Goal: Task Accomplishment & Management: Use online tool/utility

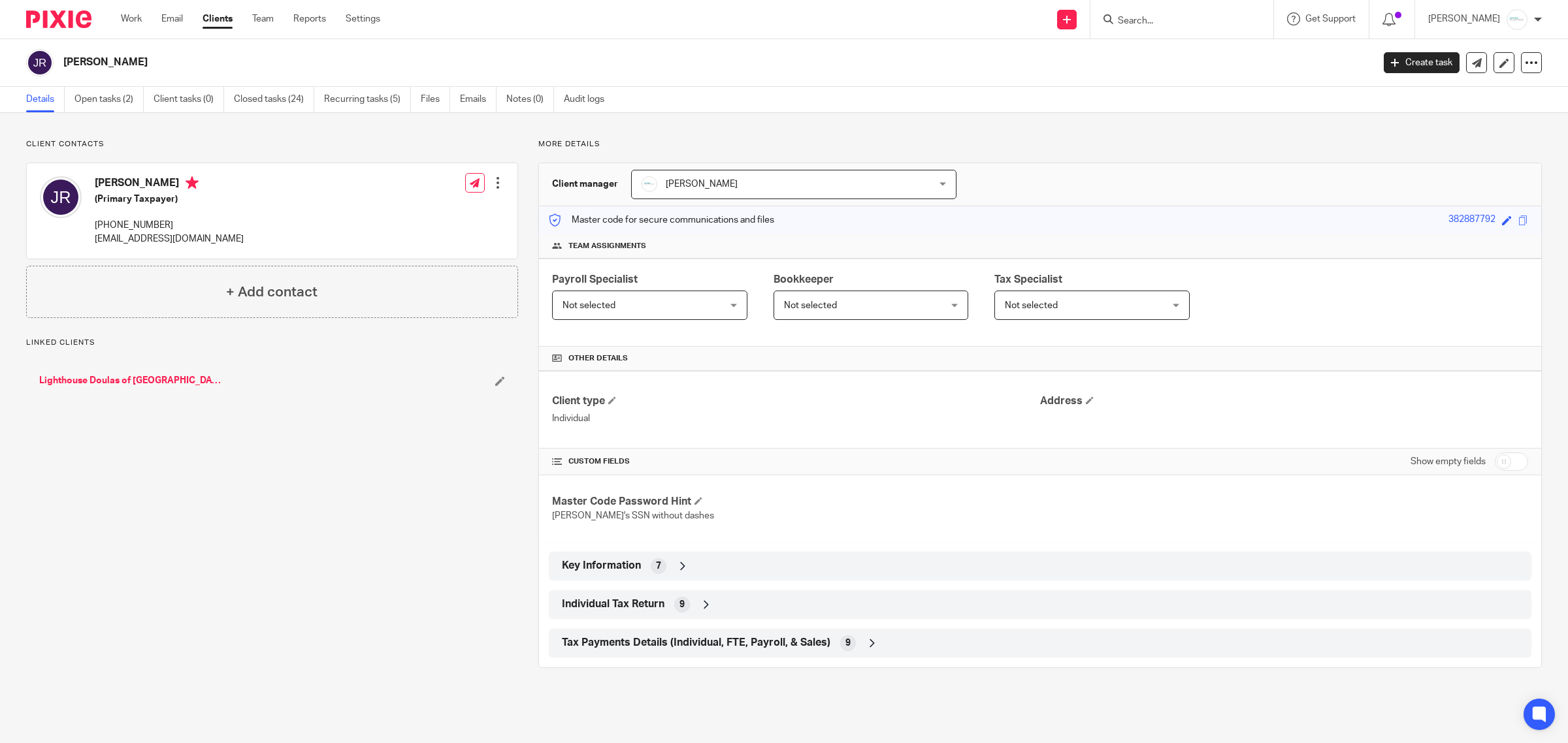
click at [1154, 23] on input "Search" at bounding box center [1175, 21] width 118 height 12
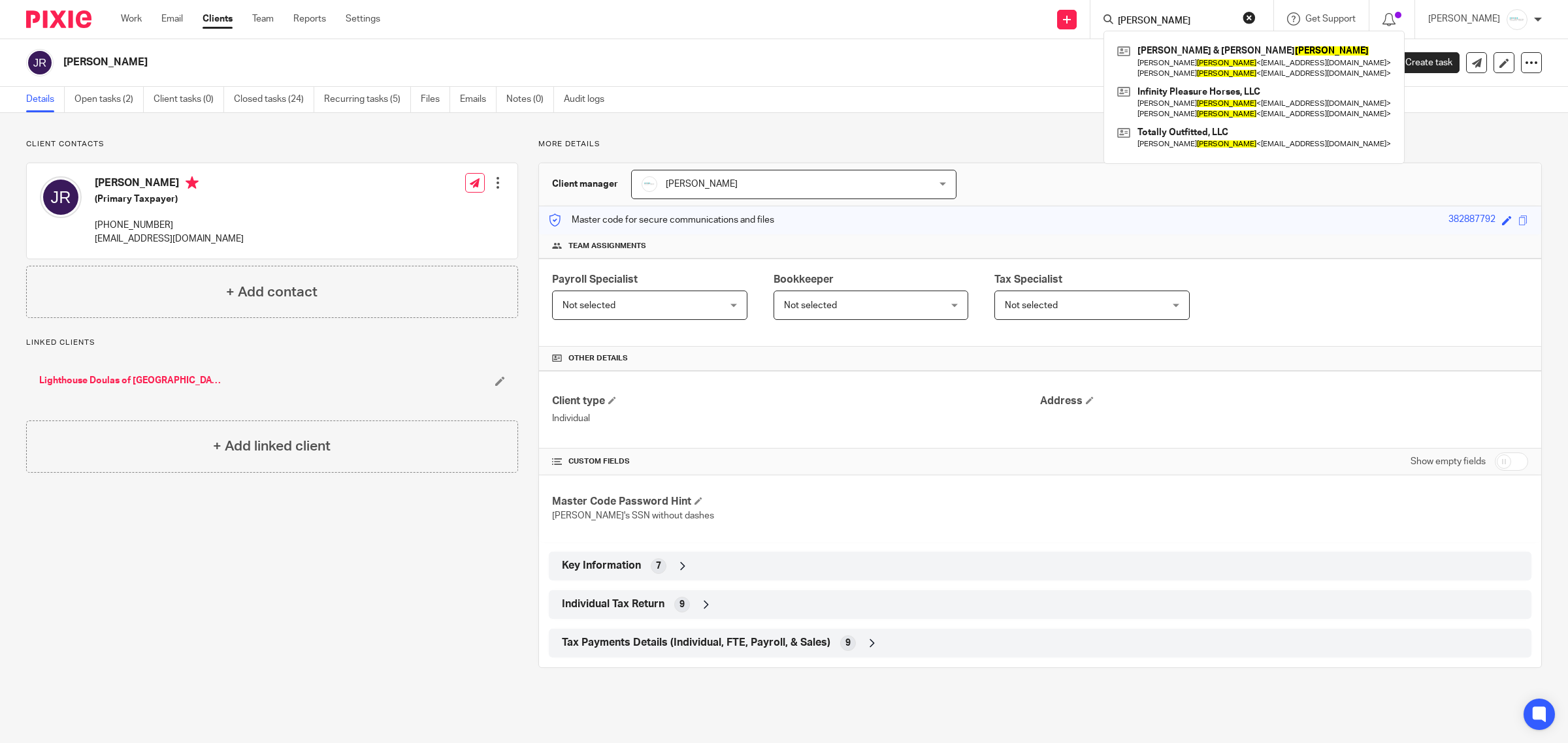
type input "holstege"
click at [1162, 39] on div "Greg & Renee Holstege Greg Holstege < totallyoutfitted@gmail.com > Renee Holste…" at bounding box center [1254, 96] width 301 height 132
click at [1178, 50] on link at bounding box center [1254, 61] width 281 height 41
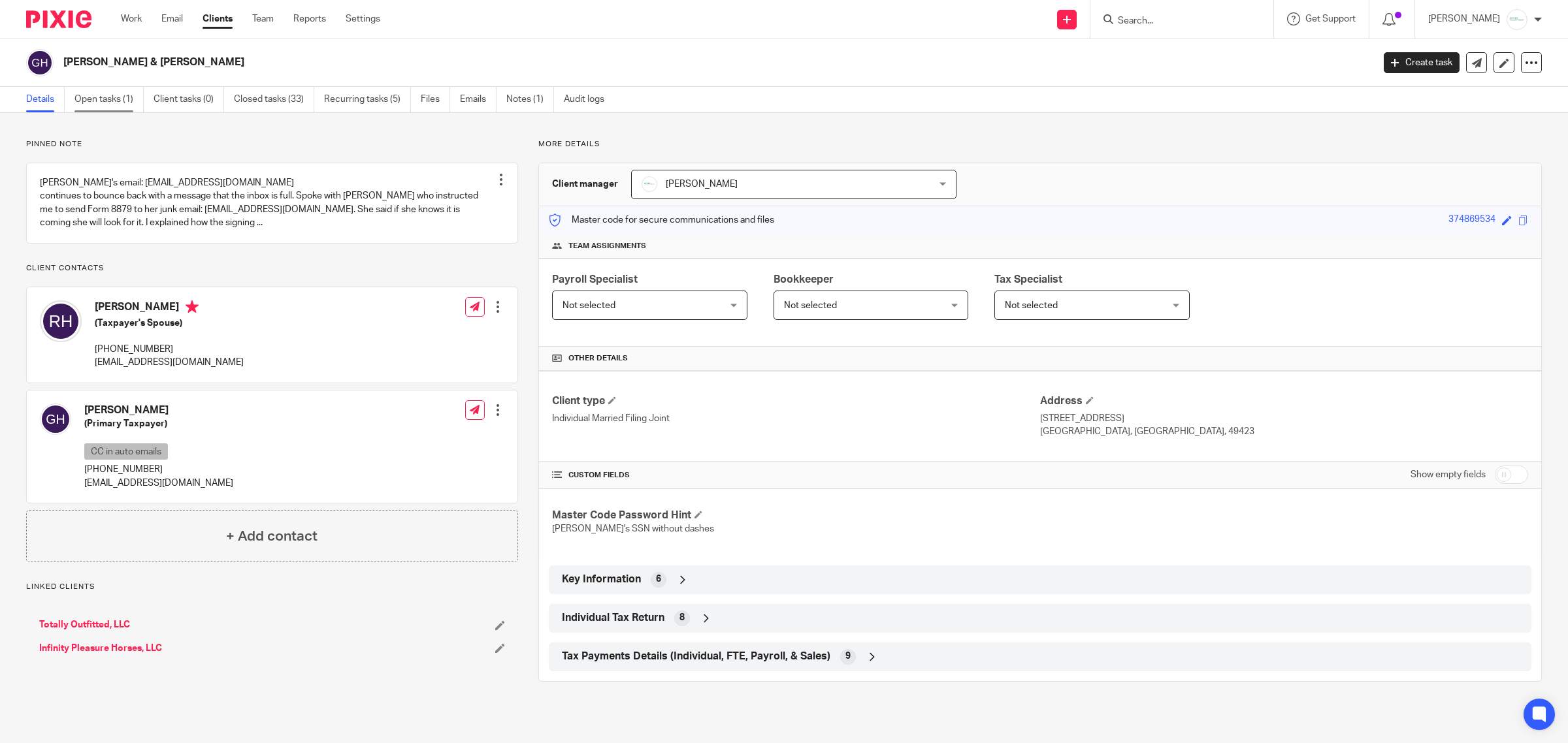
click at [96, 95] on link "Open tasks (1)" at bounding box center [108, 100] width 70 height 26
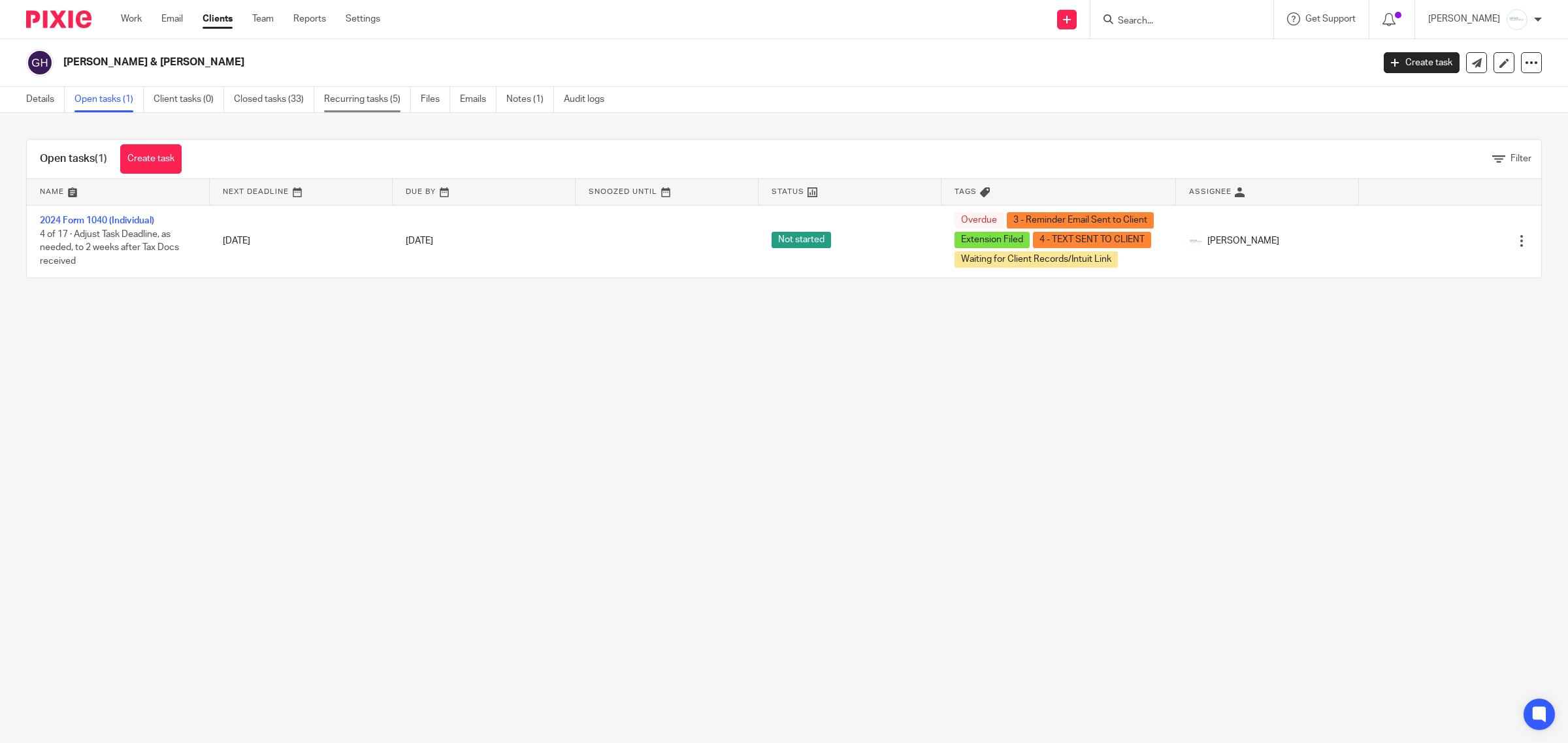
click at [372, 103] on link "Recurring tasks (5)" at bounding box center [368, 100] width 87 height 26
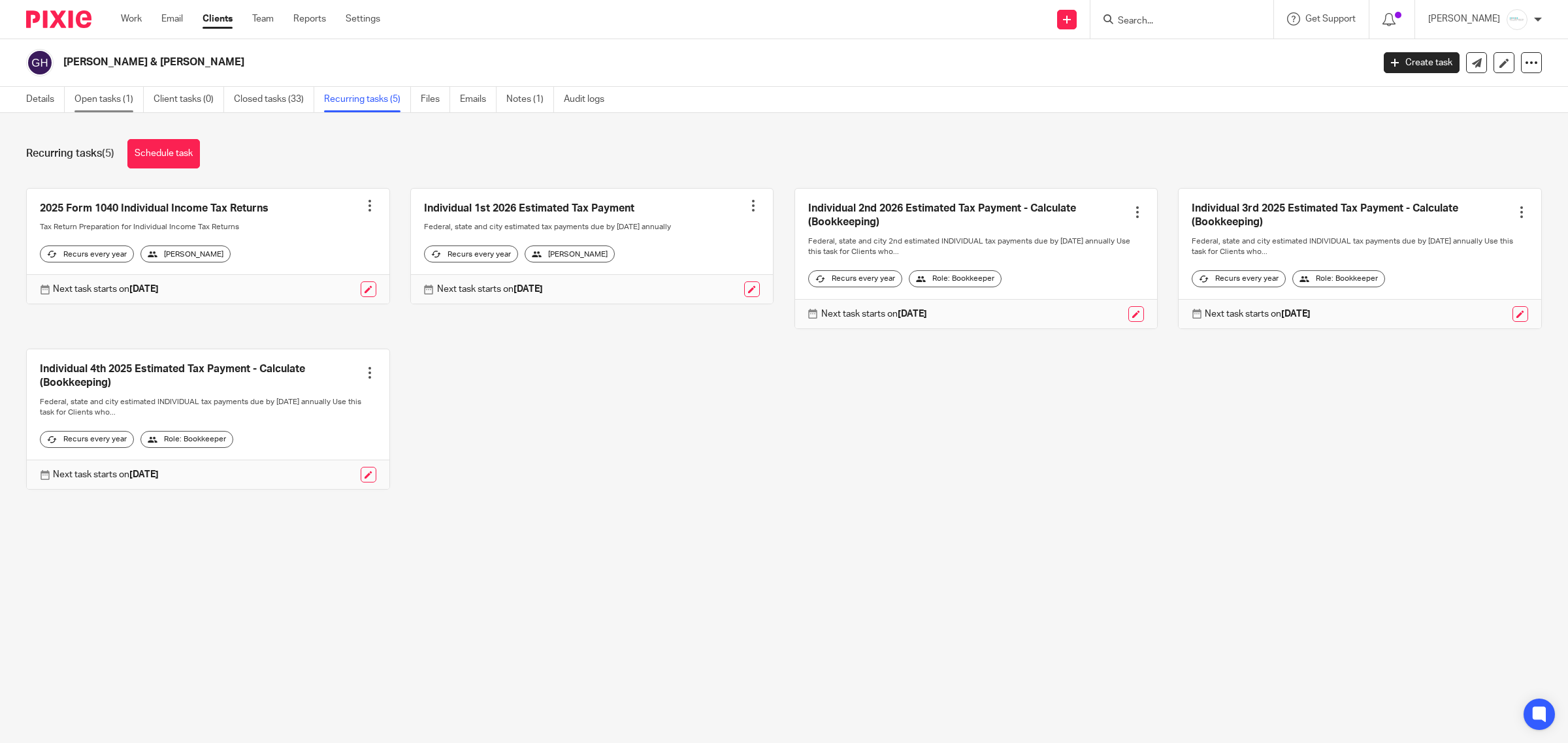
click at [103, 99] on link "Open tasks (1)" at bounding box center [108, 100] width 70 height 26
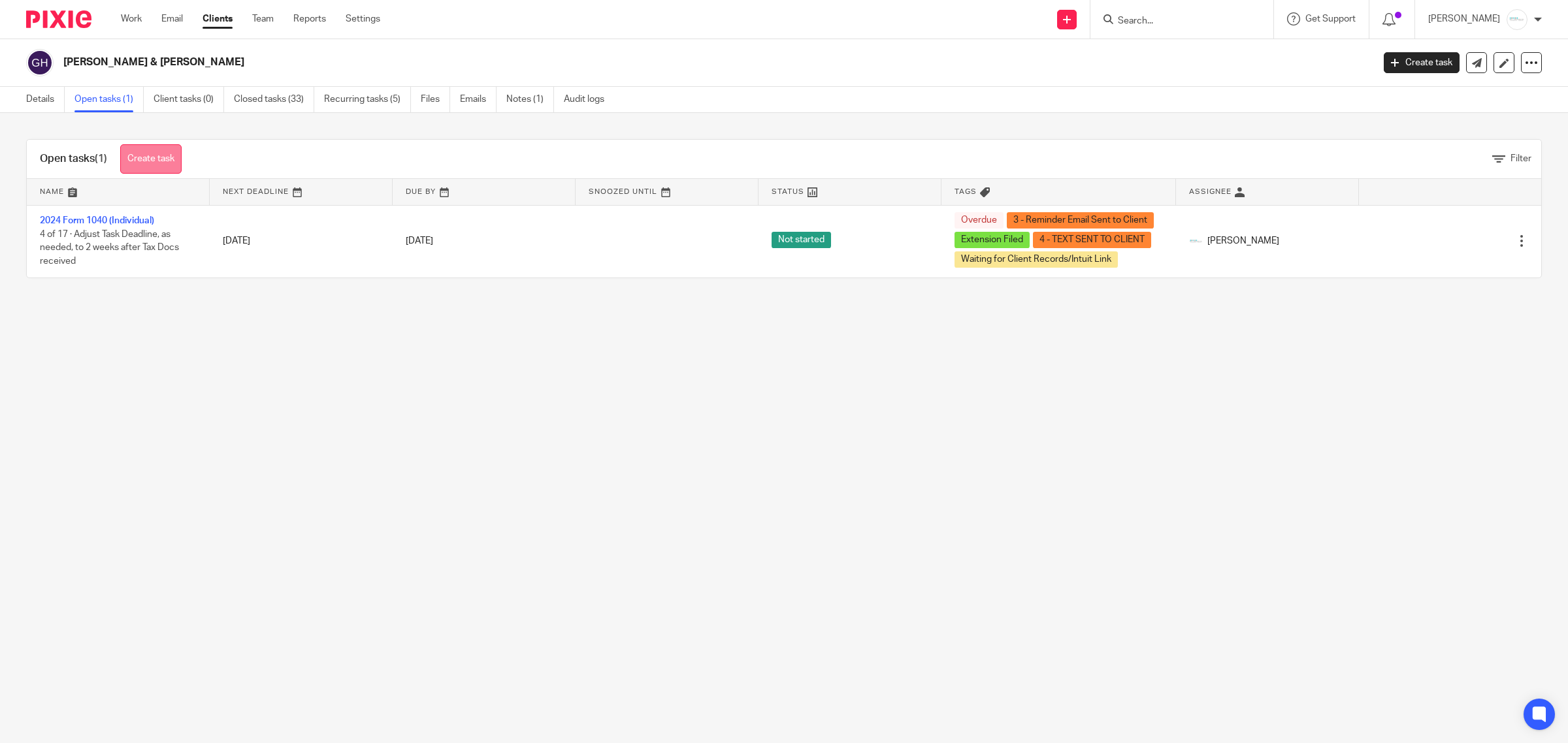
click at [158, 165] on link "Create task" at bounding box center [151, 159] width 61 height 30
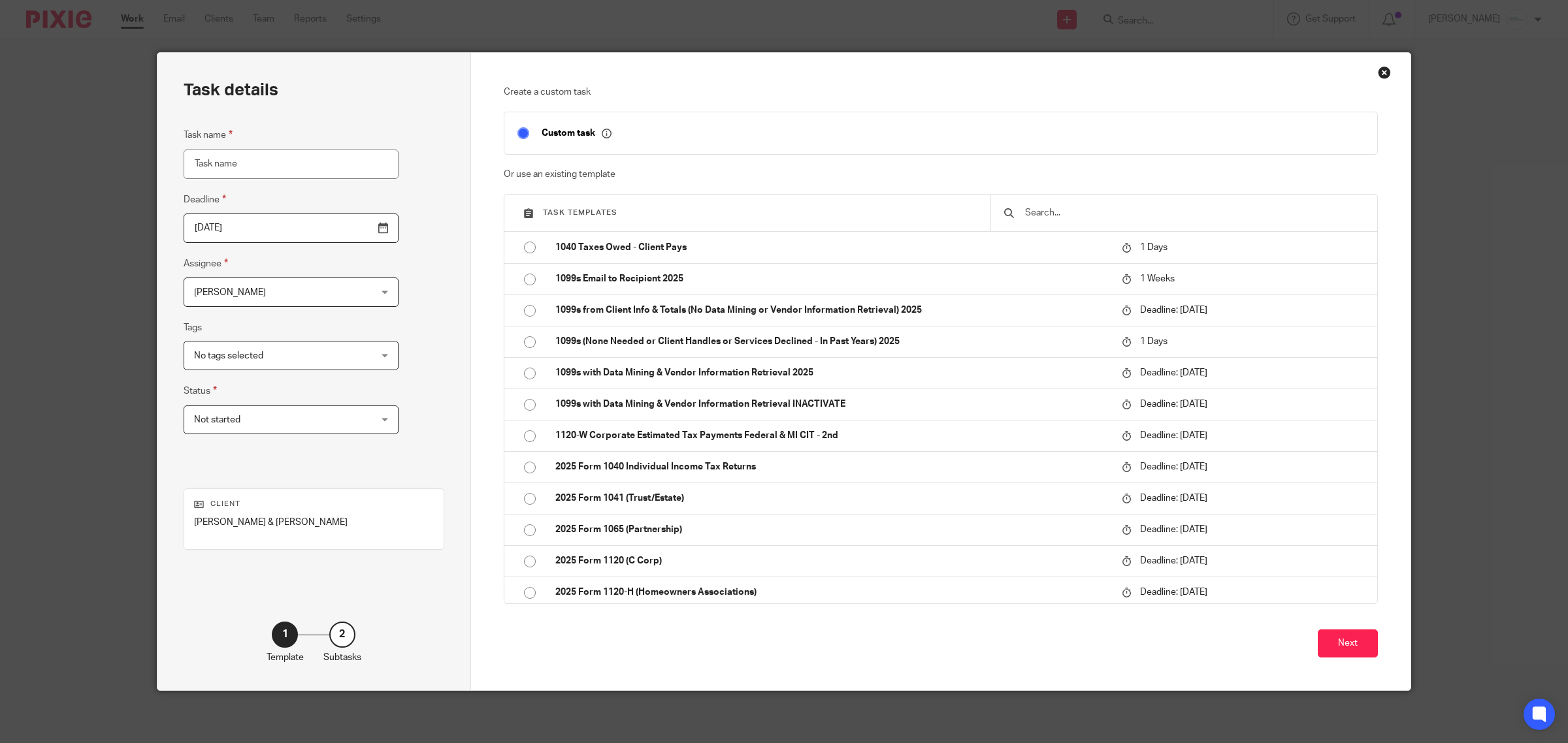
click at [1180, 209] on input "text" at bounding box center [1194, 213] width 340 height 15
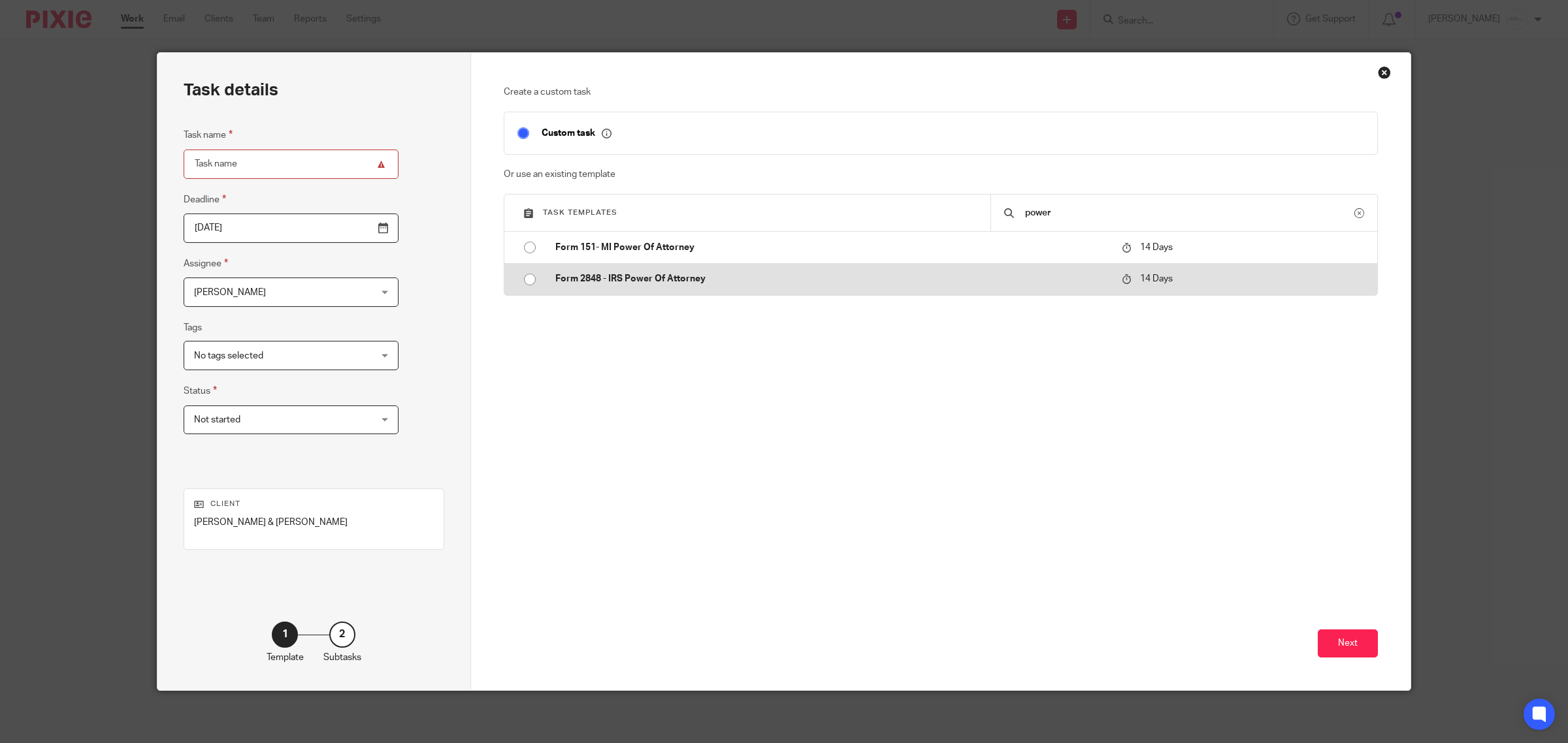
type input "power"
click at [583, 273] on p "Form 2848 - IRS Power Of Attorney" at bounding box center [832, 279] width 554 height 13
type input "2025-10-02"
type input "Form 2848 - IRS Power Of Attorney"
checkbox input "false"
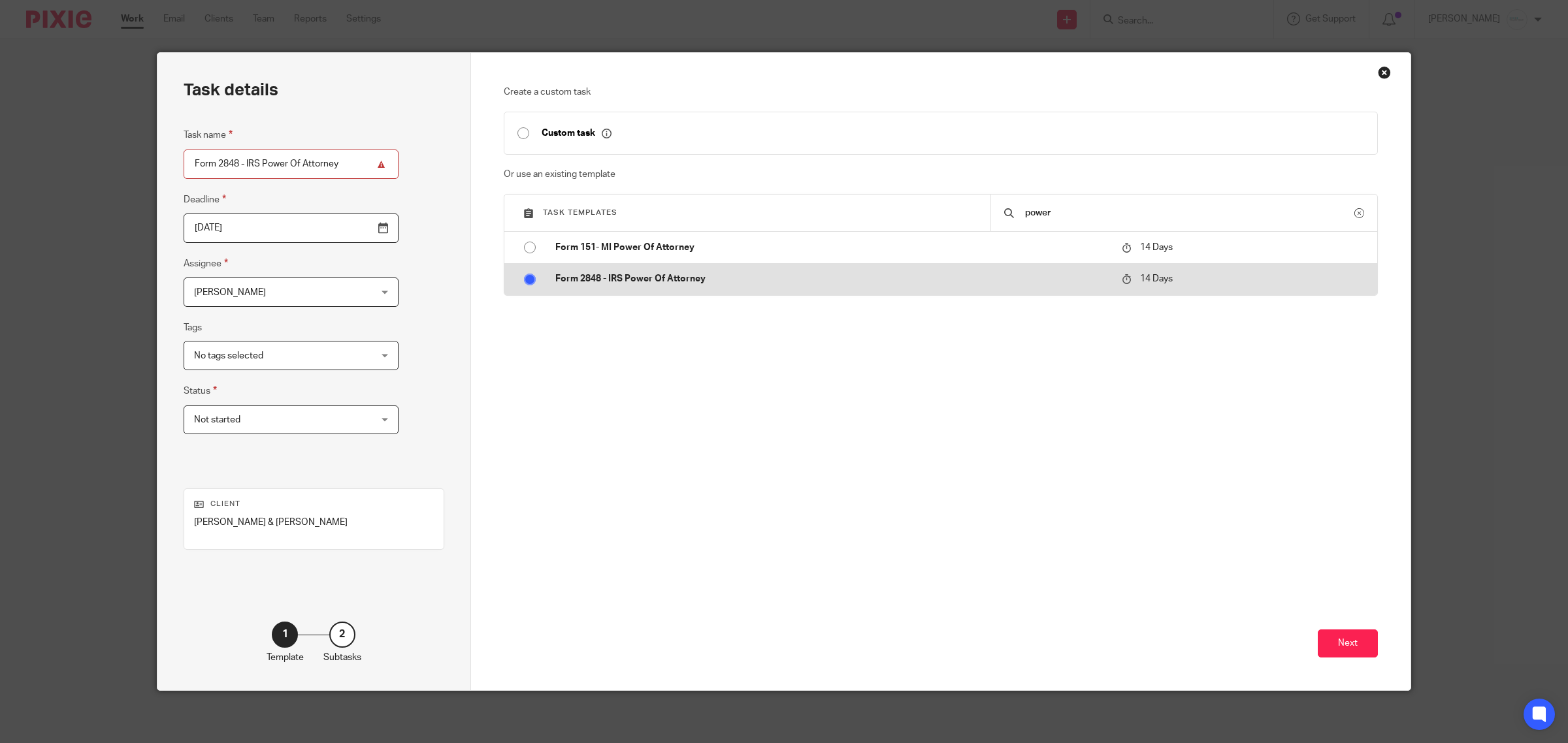
radio input "true"
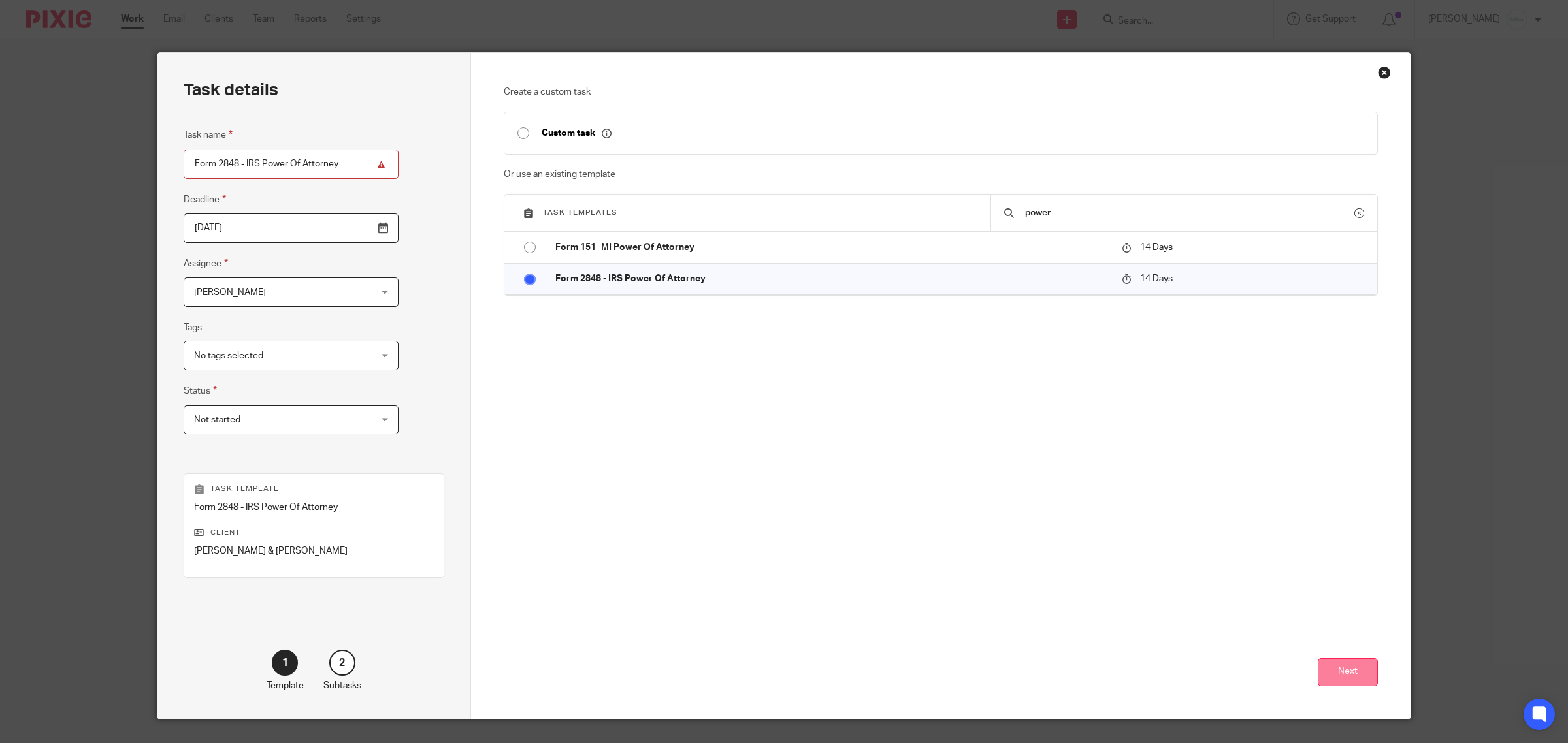
click at [1351, 681] on button "Next" at bounding box center [1347, 673] width 60 height 28
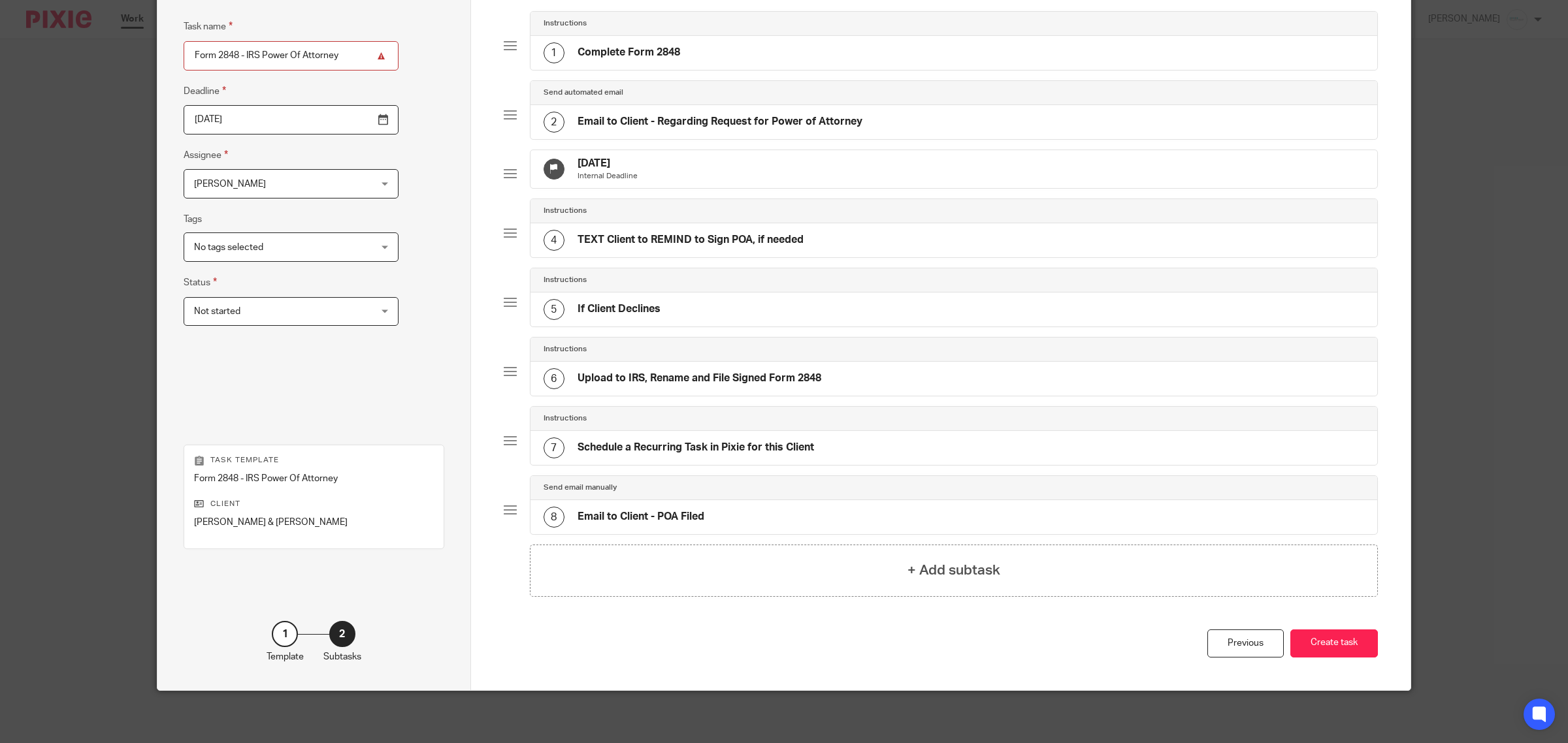
scroll to position [122, 0]
click at [1349, 630] on button "Create task" at bounding box center [1334, 644] width 87 height 28
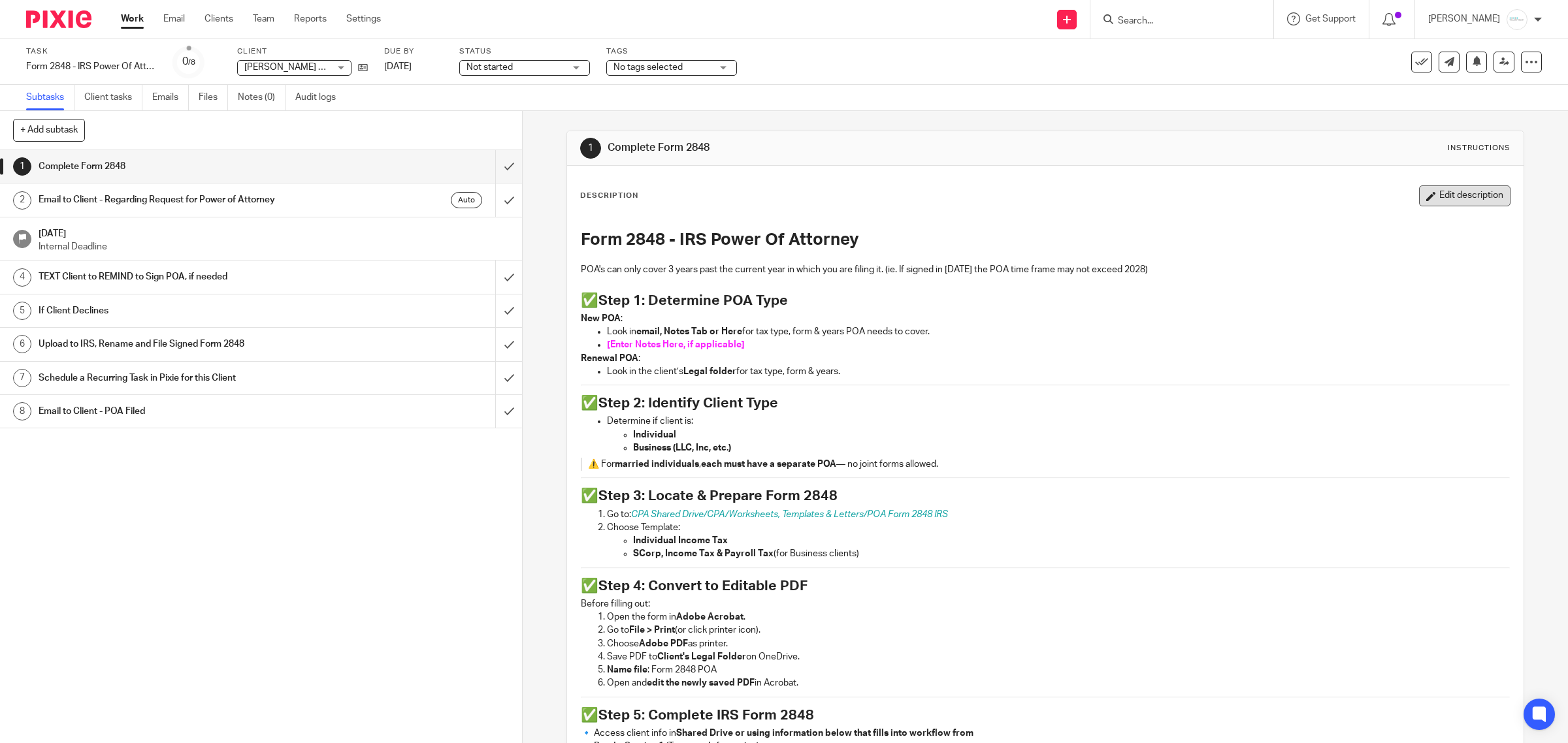
click at [1426, 192] on button "Edit description" at bounding box center [1465, 195] width 92 height 21
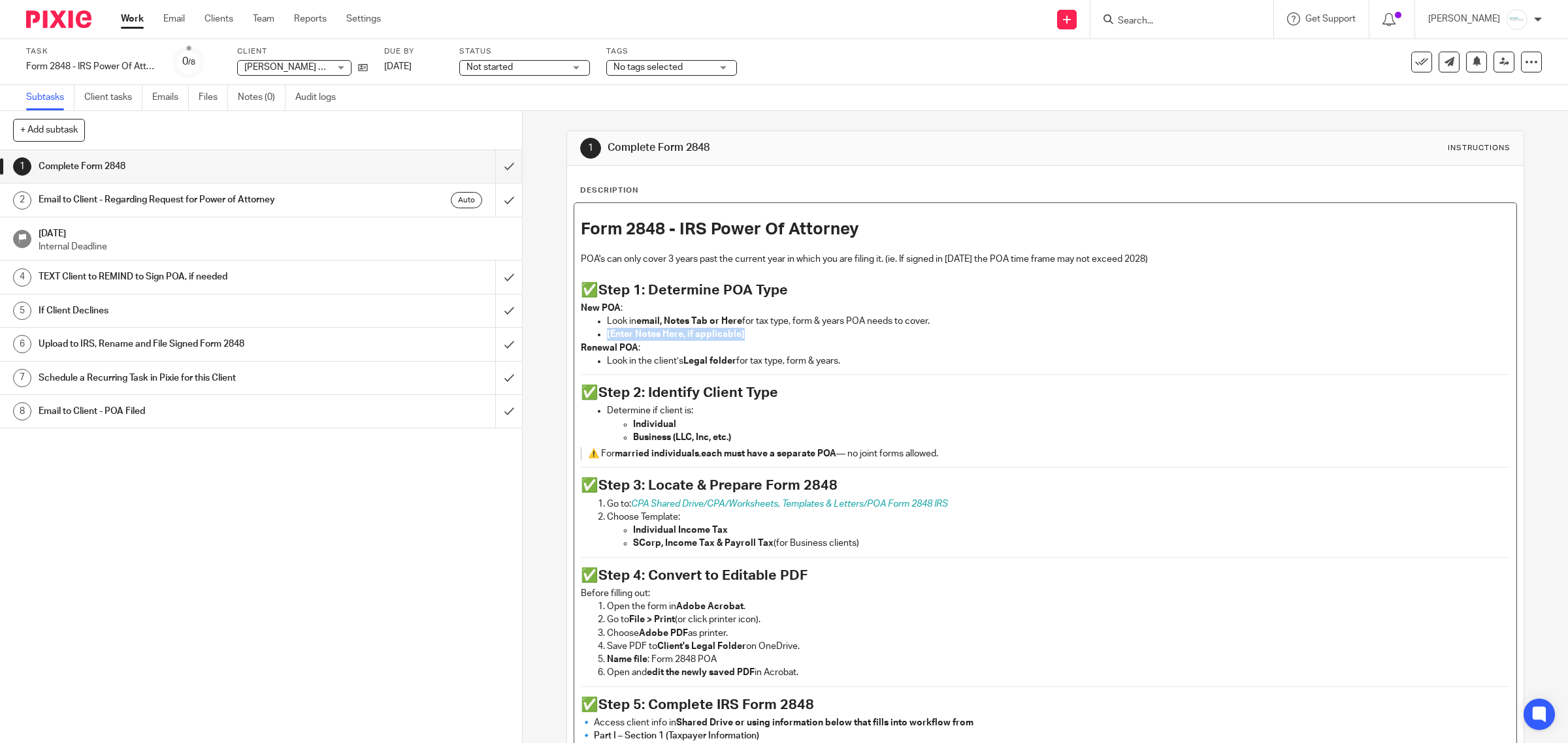
drag, startPoint x: 755, startPoint y: 340, endPoint x: 595, endPoint y: 336, distance: 160.0
click at [595, 336] on ul "Look in email, Notes Tab or Here for tax type, form & years POA needs to cover.…" at bounding box center [1045, 328] width 929 height 27
drag, startPoint x: 599, startPoint y: 337, endPoint x: 905, endPoint y: 340, distance: 306.0
click at [905, 340] on ul "Look in email, Notes Tab or Here for tax type, form & years POA needs to cover.…" at bounding box center [1045, 328] width 929 height 27
copy span "Greg - 2024 2025 2026 2027 2028 Individual Income Tax Form 1040"
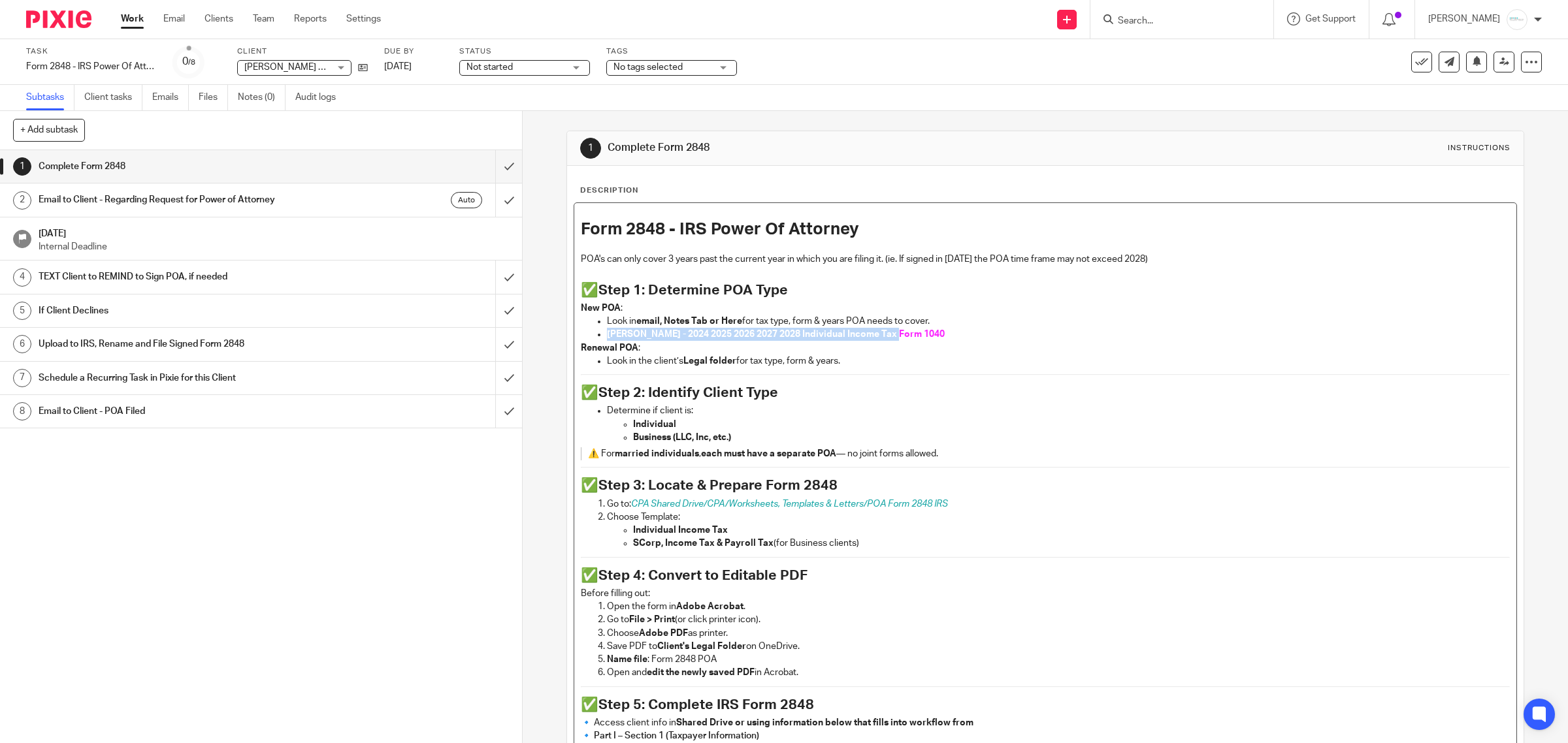
click at [910, 334] on p "Greg - 2024 2025 2026 2027 2028 Individual Income Tax Form 1040" at bounding box center [1058, 334] width 904 height 13
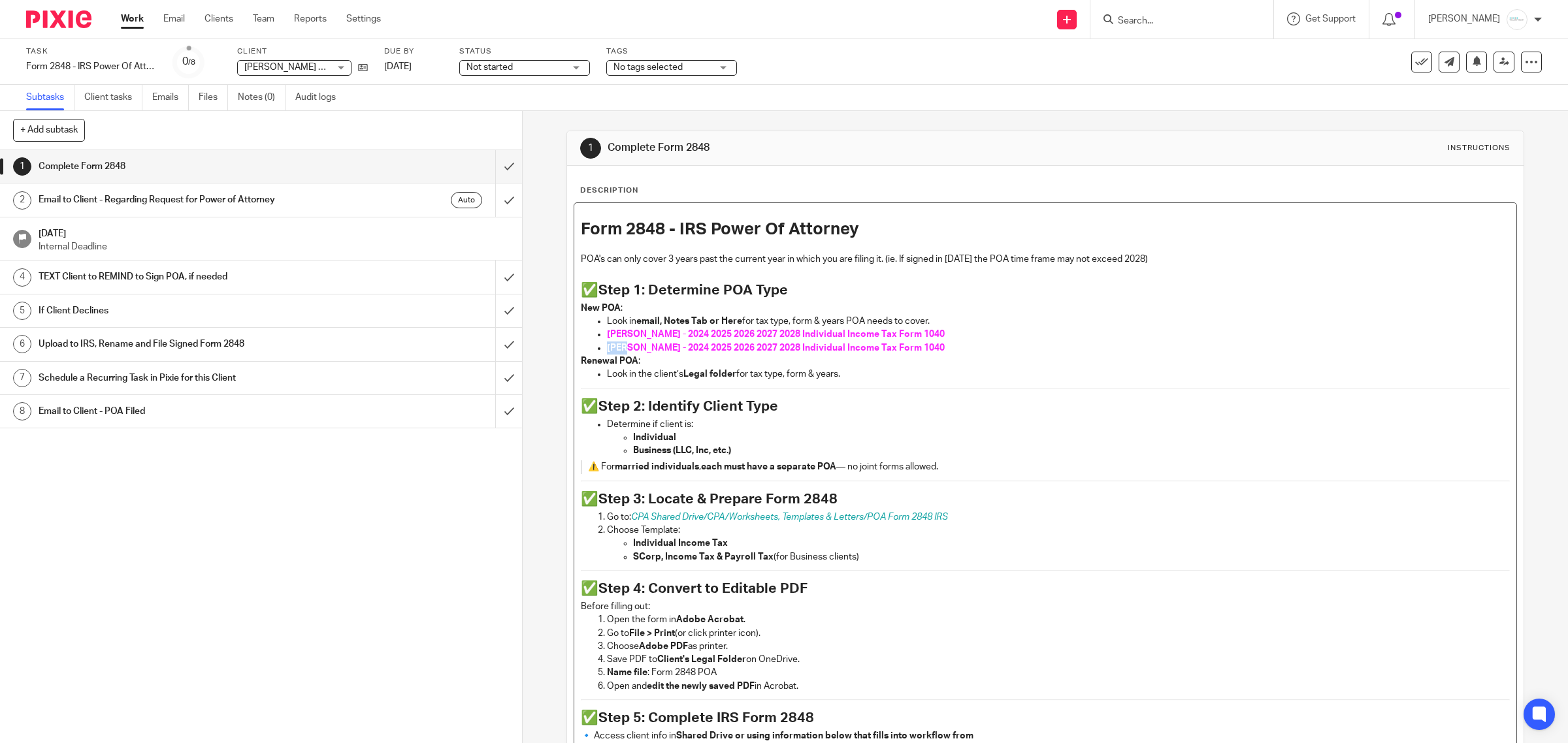
drag, startPoint x: 621, startPoint y: 353, endPoint x: 605, endPoint y: 351, distance: 16.1
click at [607, 351] on p "Greg - 2024 2025 2026 2027 2028 Individual Income Tax Form 1040" at bounding box center [1058, 348] width 904 height 13
click at [607, 336] on span "Greg - 2024 2025 2026 2027 2028 Individual Income Tax Form 1040" at bounding box center [776, 334] width 338 height 9
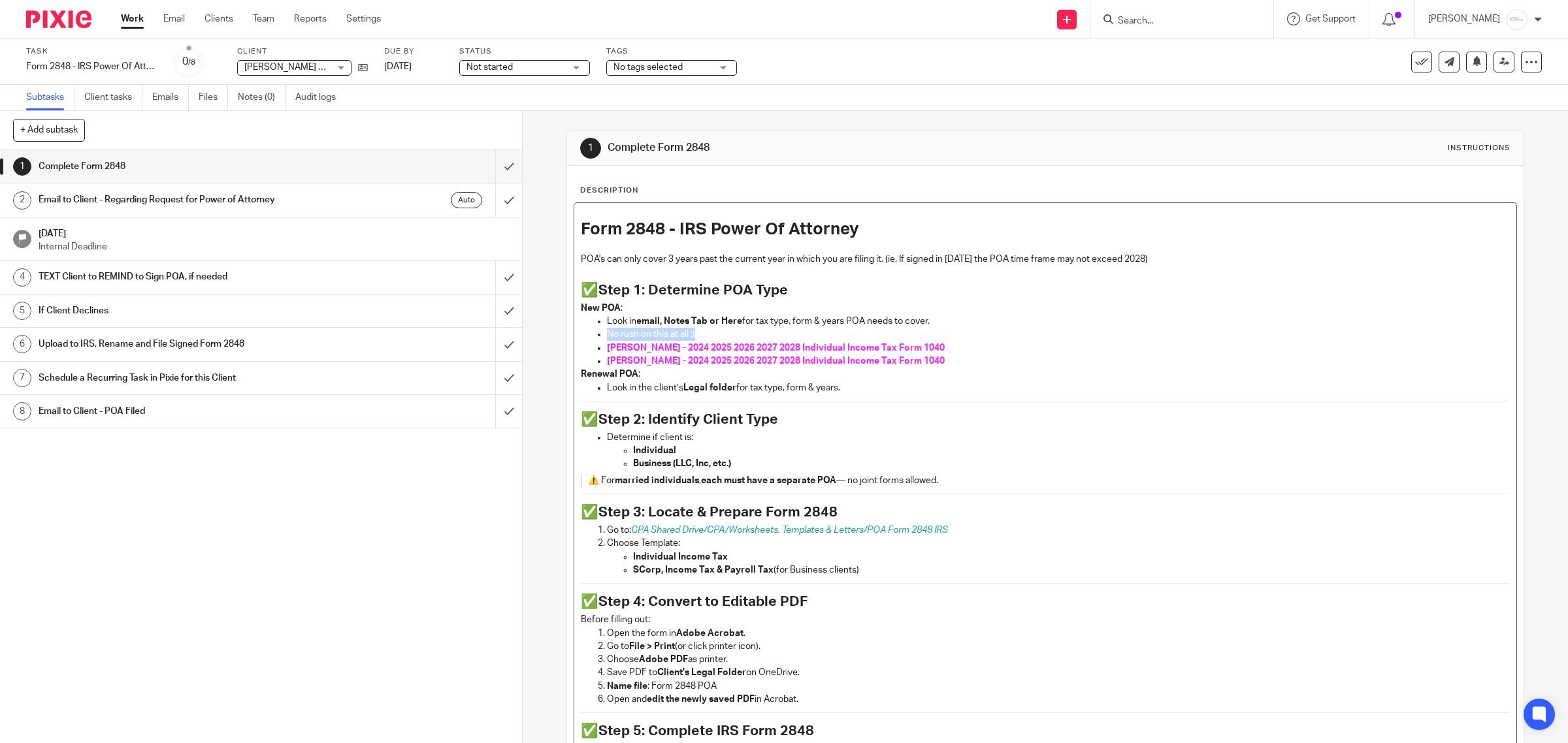
drag, startPoint x: 601, startPoint y: 336, endPoint x: 690, endPoint y: 332, distance: 89.1
click at [690, 332] on p "No rush on this at all :)" at bounding box center [1058, 334] width 904 height 13
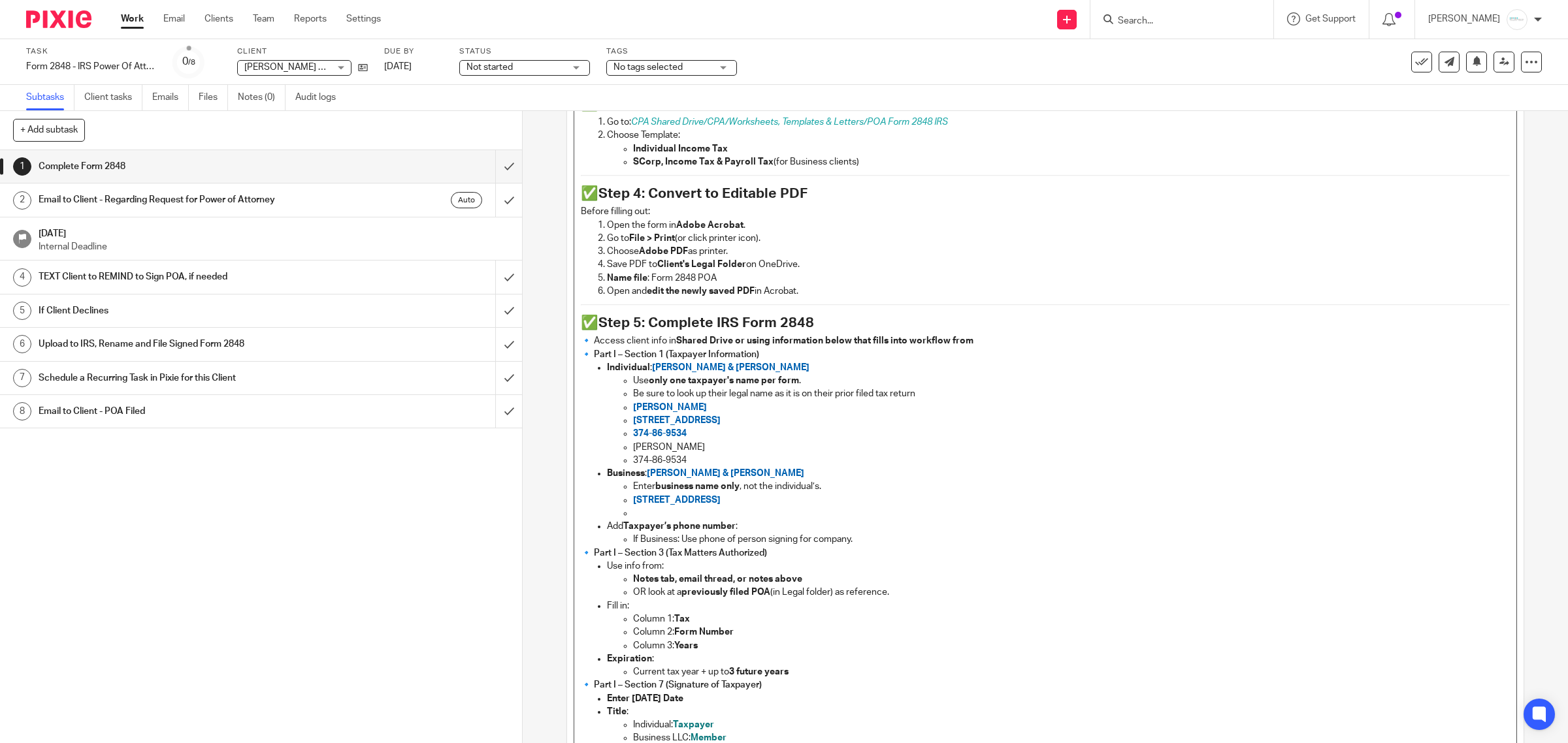
scroll to position [779, 0]
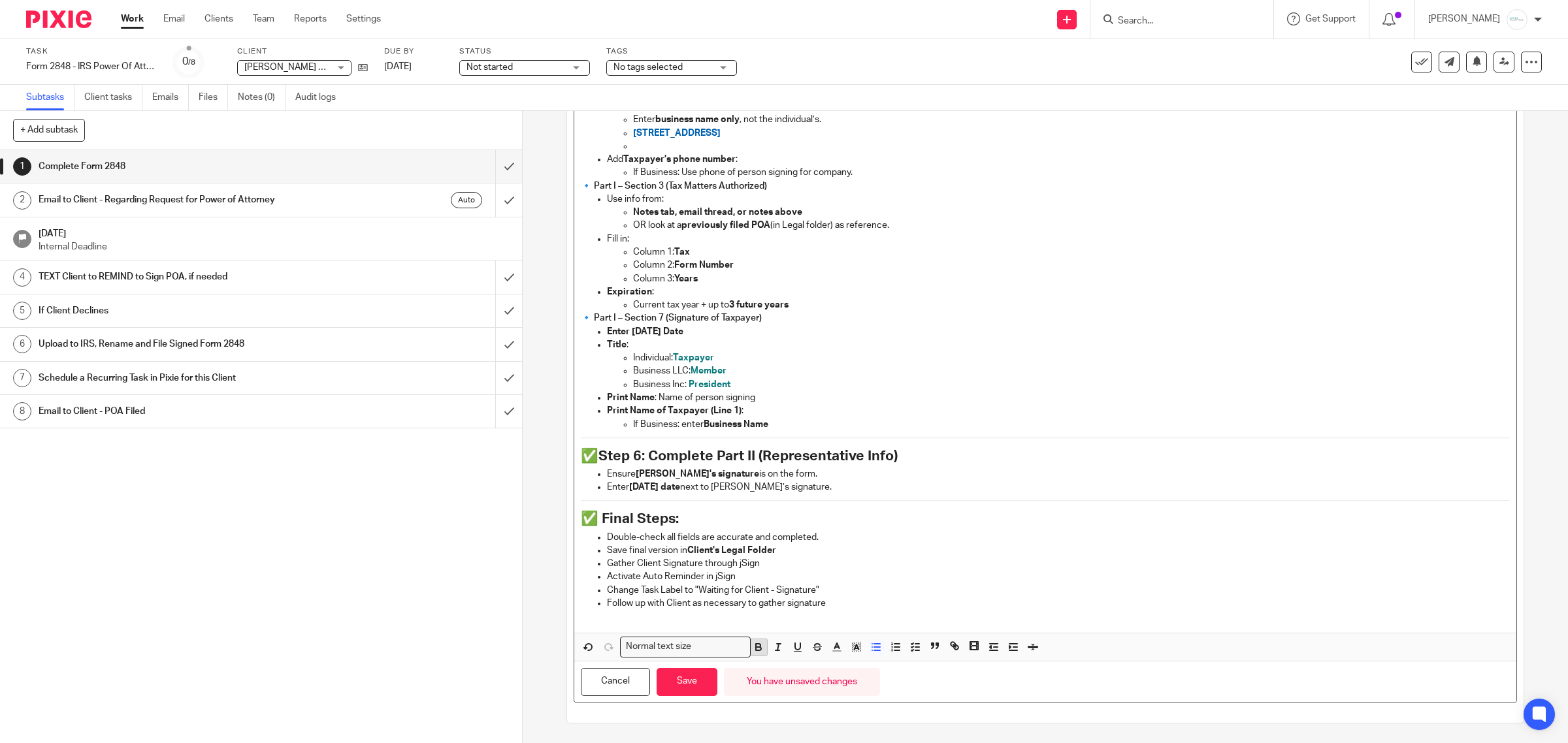
click at [754, 646] on icon "button" at bounding box center [758, 647] width 12 height 12
click at [831, 642] on icon "button" at bounding box center [837, 647] width 12 height 12
click at [941, 679] on li "color:#FA28FF" at bounding box center [945, 677] width 10 height 10
click at [694, 685] on button "Save" at bounding box center [688, 682] width 61 height 28
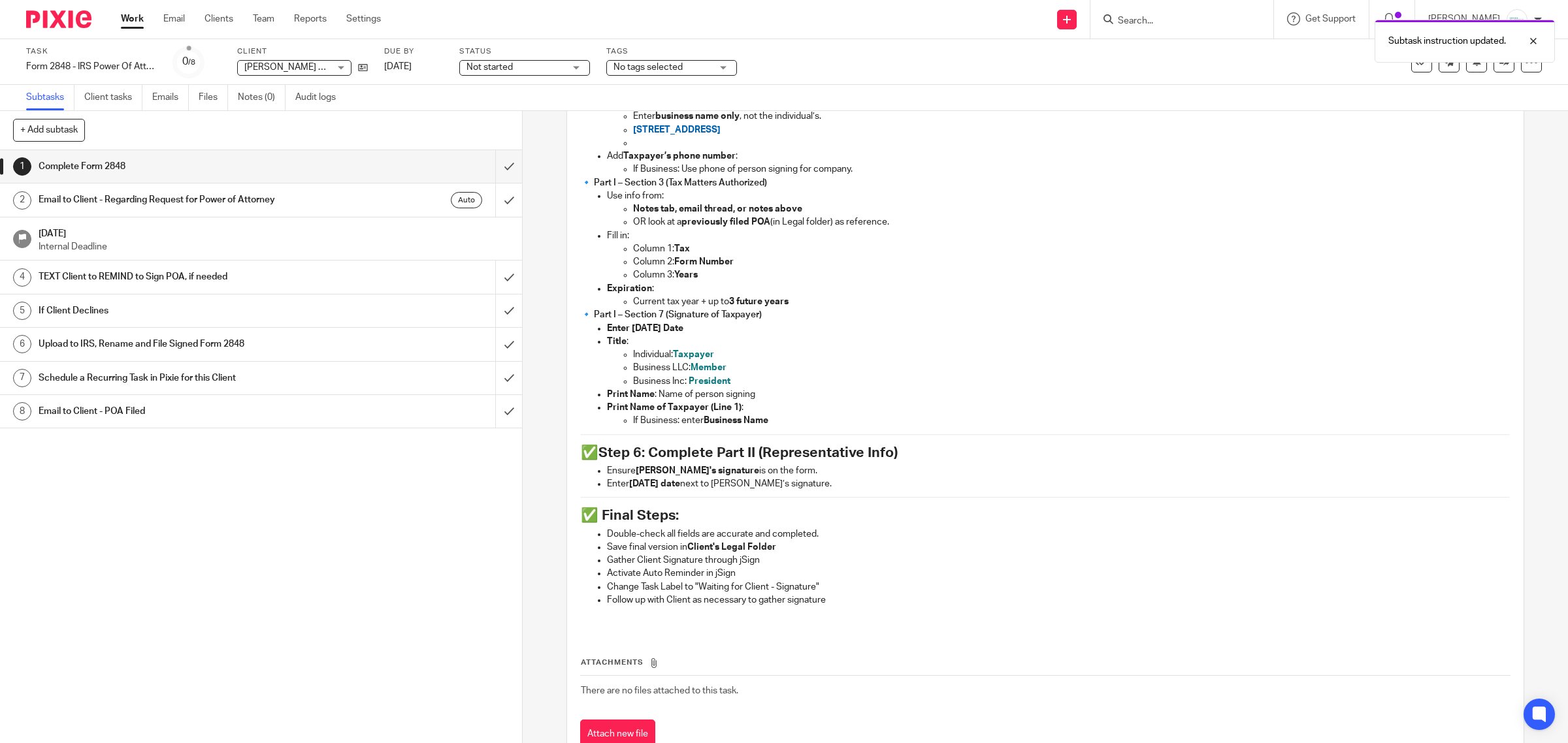
click at [1486, 73] on div "Task Form 2848 - IRS Power Of Attorney Save Form 2848 - IRS Power Of Attorney 0…" at bounding box center [784, 62] width 1516 height 31
click at [1499, 66] on icon at bounding box center [1504, 61] width 10 height 10
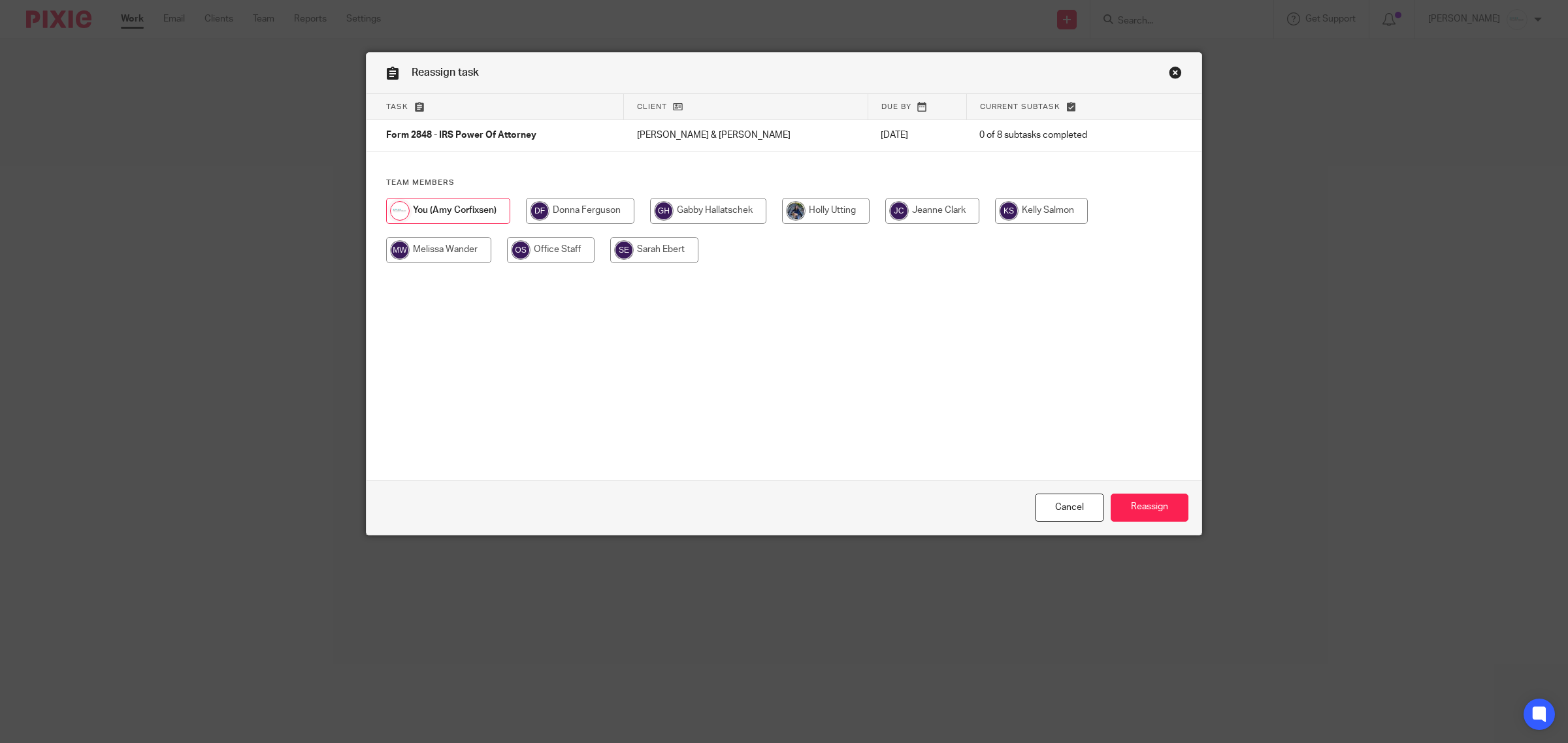
click at [711, 214] on input "radio" at bounding box center [709, 211] width 117 height 26
radio input "true"
click at [1150, 504] on input "Reassign" at bounding box center [1150, 508] width 78 height 28
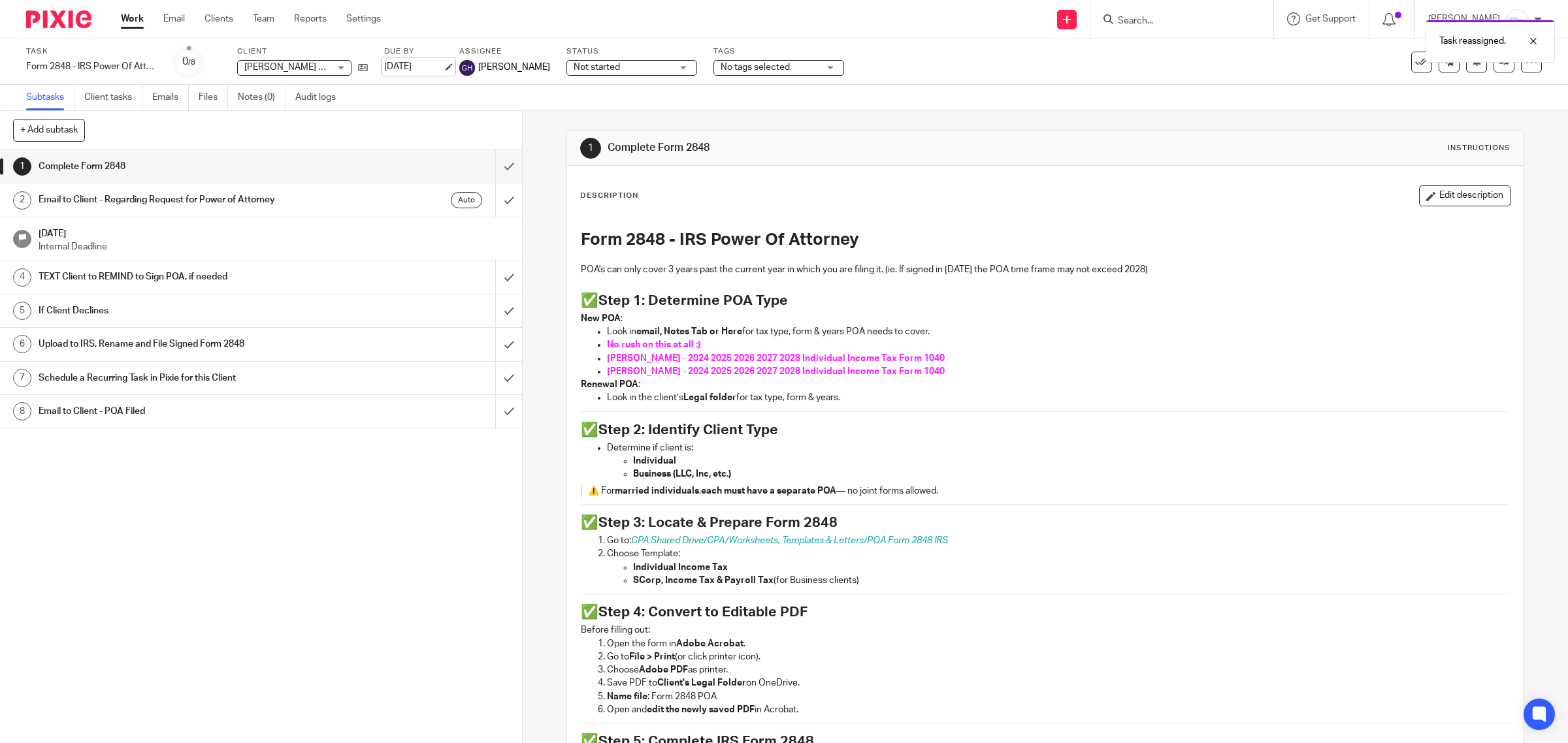
click at [429, 68] on link "[DATE]" at bounding box center [413, 67] width 58 height 14
click at [1525, 68] on icon at bounding box center [1532, 62] width 13 height 13
click at [1467, 92] on span "See template in use" at bounding box center [1475, 94] width 81 height 9
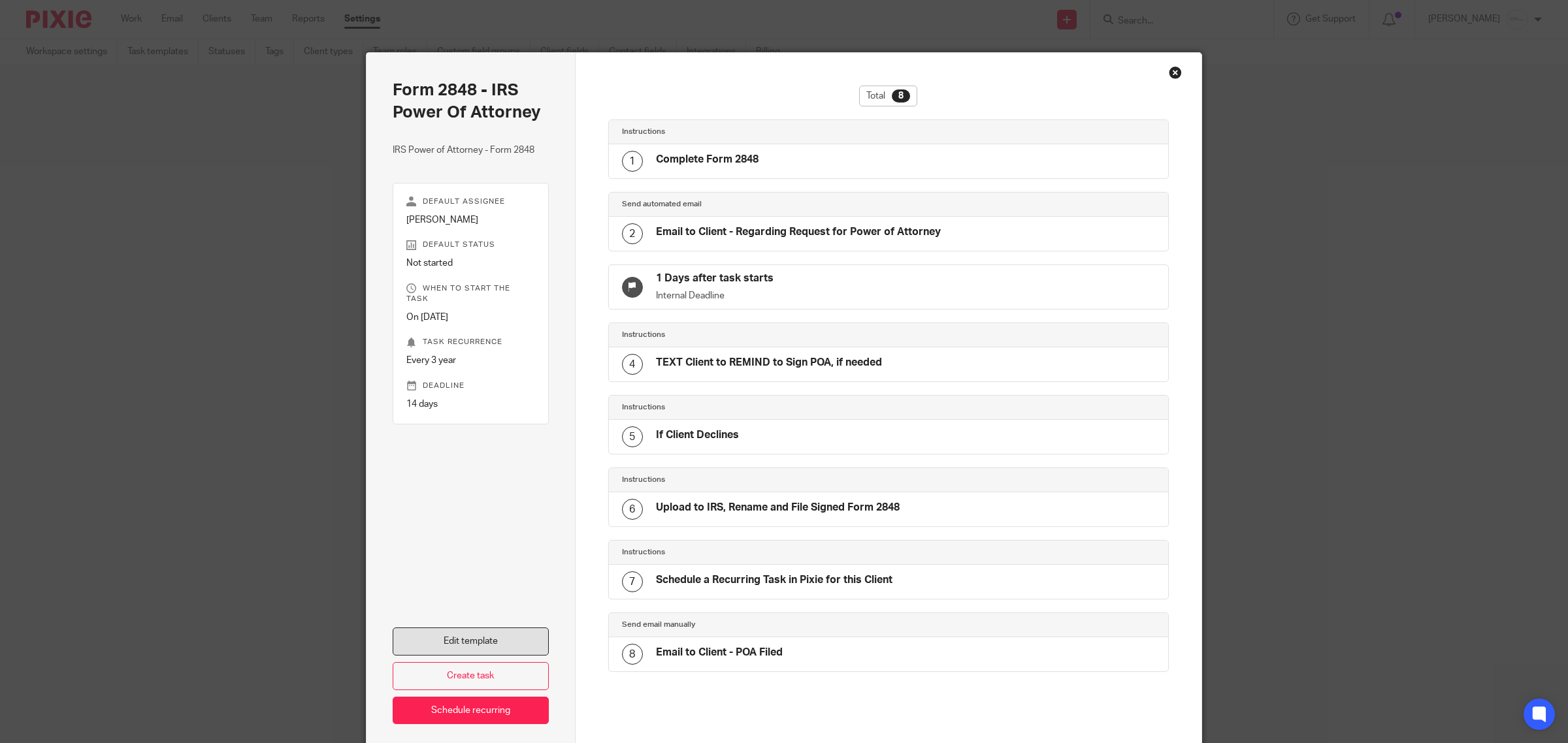
click at [462, 649] on link "Edit template" at bounding box center [471, 642] width 157 height 28
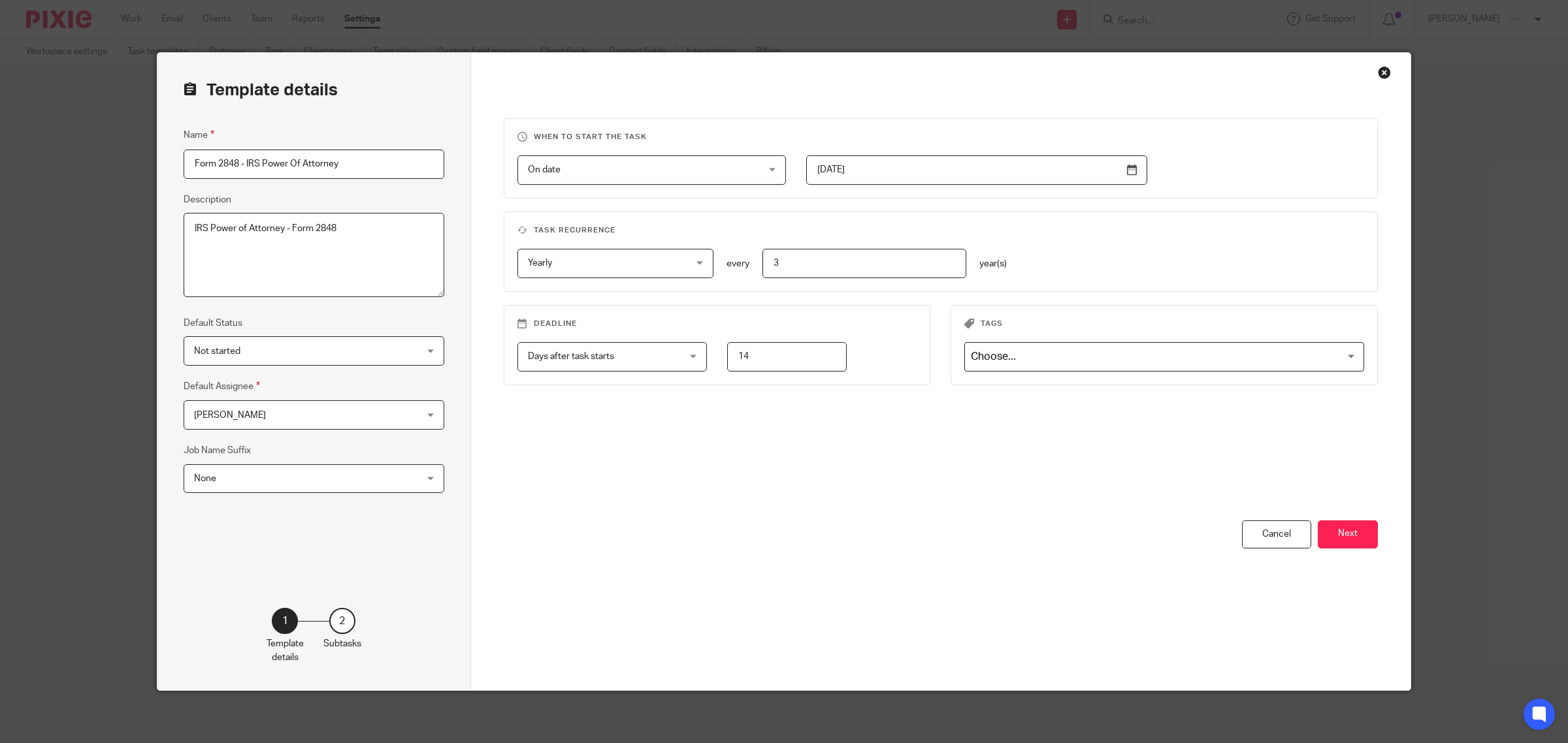
drag, startPoint x: 765, startPoint y: 362, endPoint x: 681, endPoint y: 359, distance: 84.1
click at [681, 359] on div "Days after task starts Days after task starts Days after task starts Weeks afte…" at bounding box center [706, 358] width 420 height 30
click at [1334, 533] on button "Next" at bounding box center [1347, 535] width 60 height 28
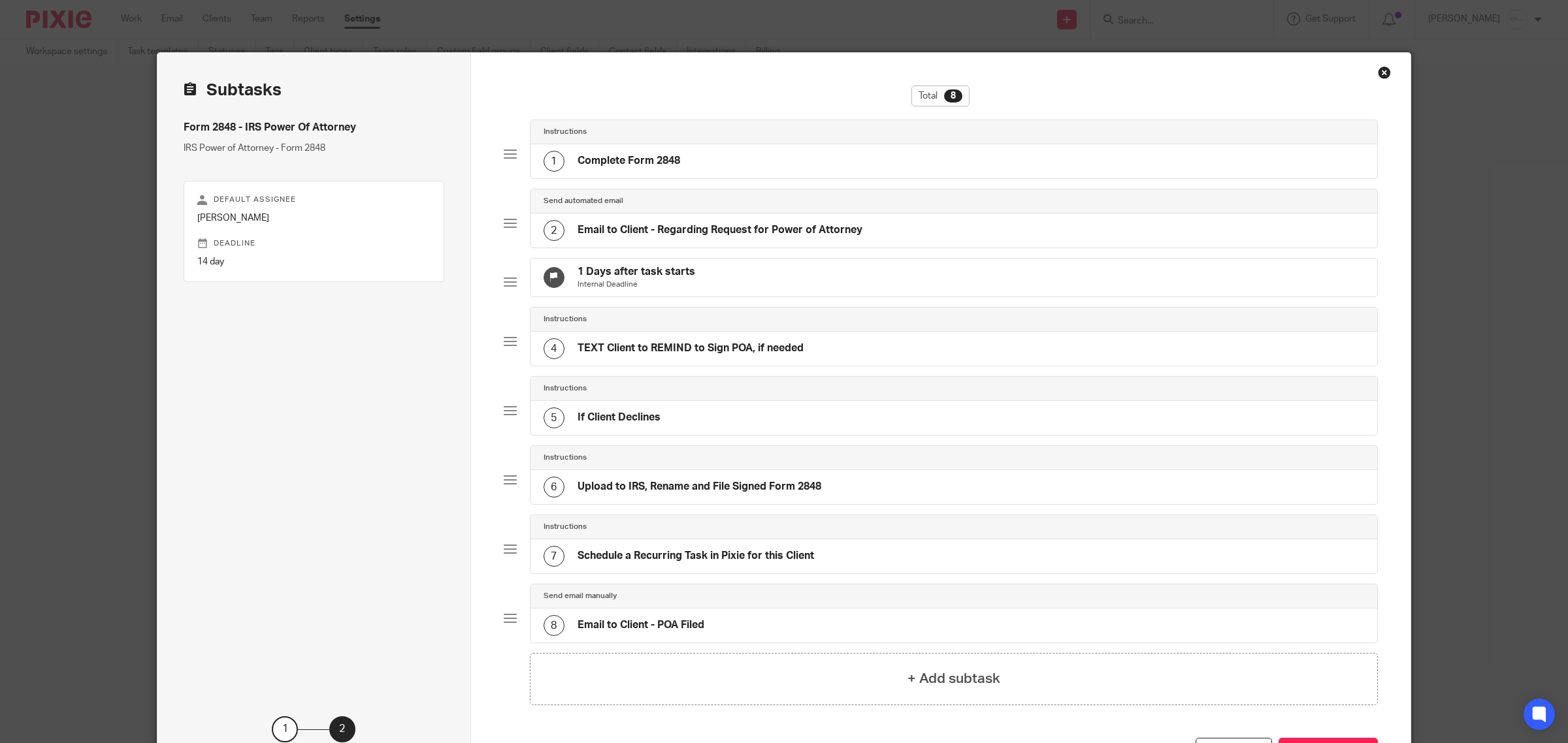
click at [1378, 73] on div "Close this dialog window" at bounding box center [1385, 72] width 13 height 13
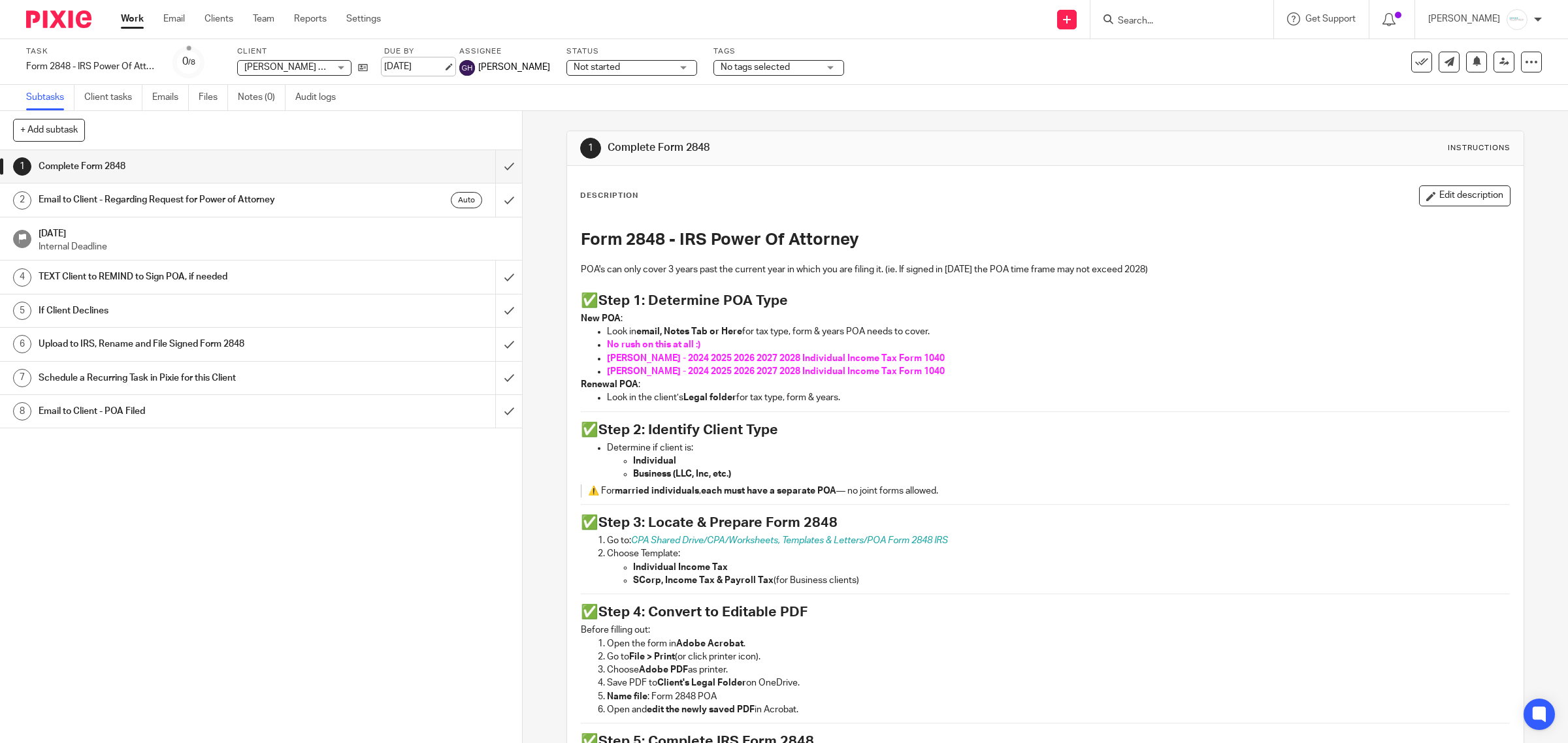
click at [443, 69] on link "[DATE]" at bounding box center [413, 67] width 58 height 14
click at [174, 23] on link "Email" at bounding box center [173, 19] width 21 height 13
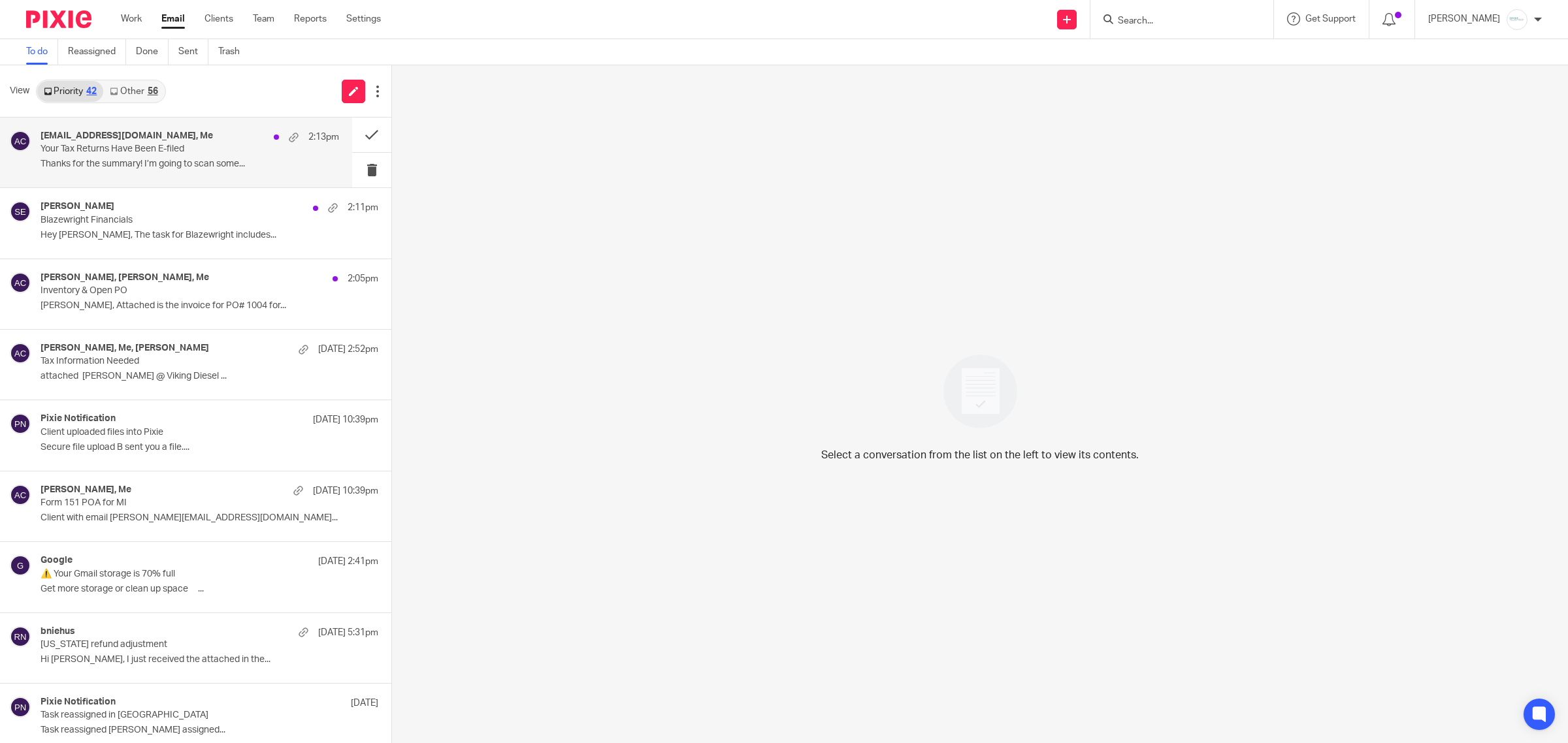
click at [216, 165] on p "Thanks for the summary! I’m going to scan some..." at bounding box center [190, 164] width 298 height 11
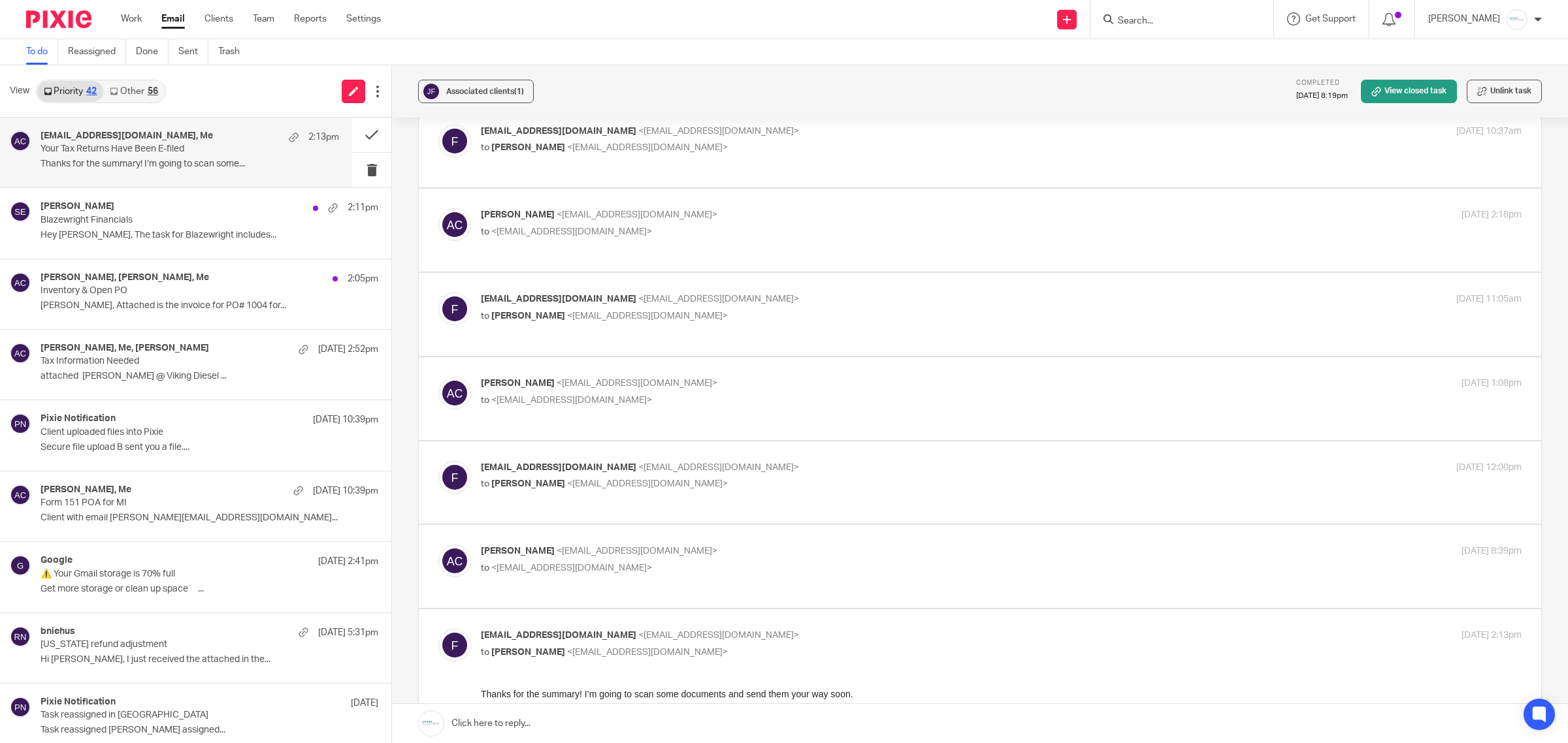
scroll to position [386, 0]
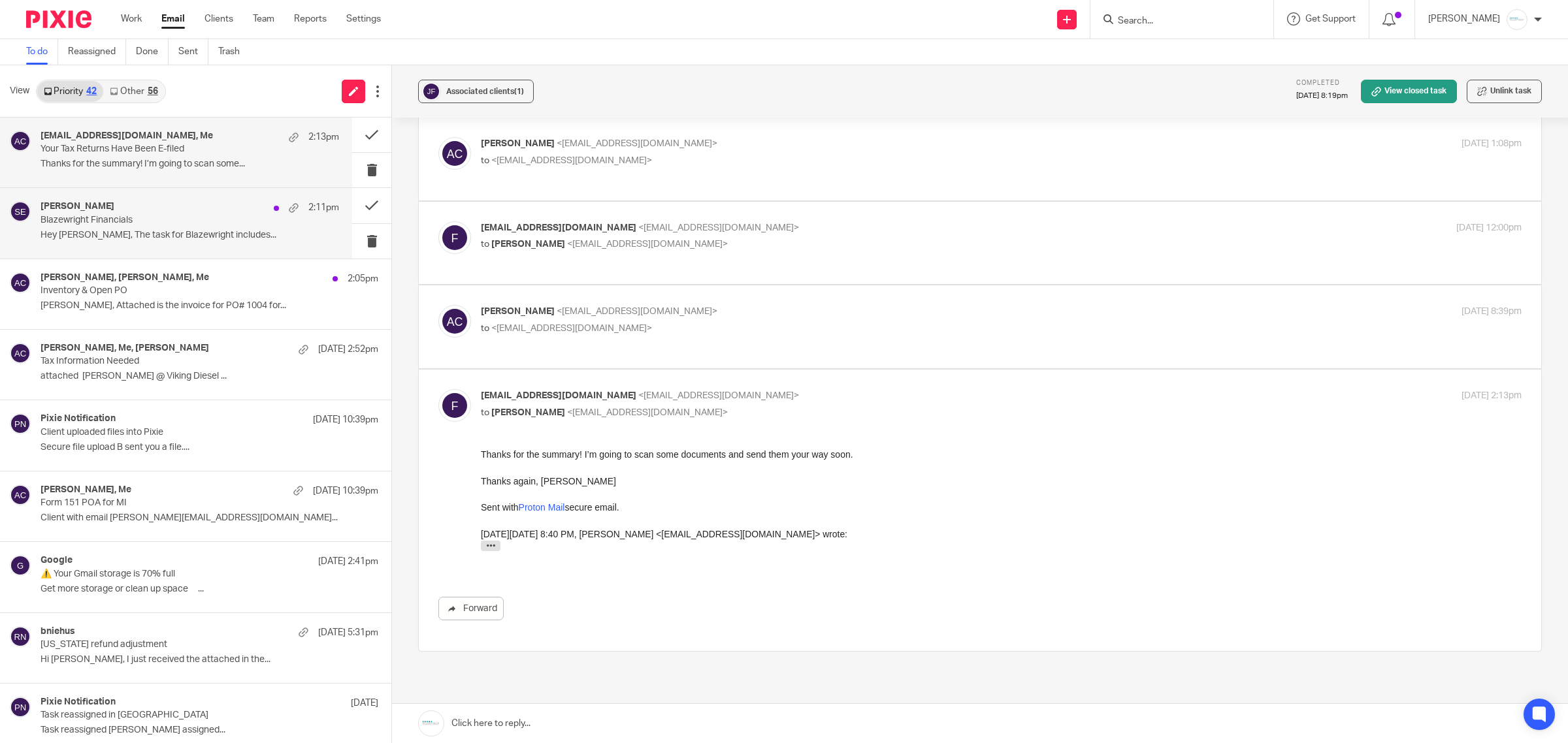
click at [154, 238] on p "Hey [PERSON_NAME], The task for Blazewright includes..." at bounding box center [190, 235] width 298 height 11
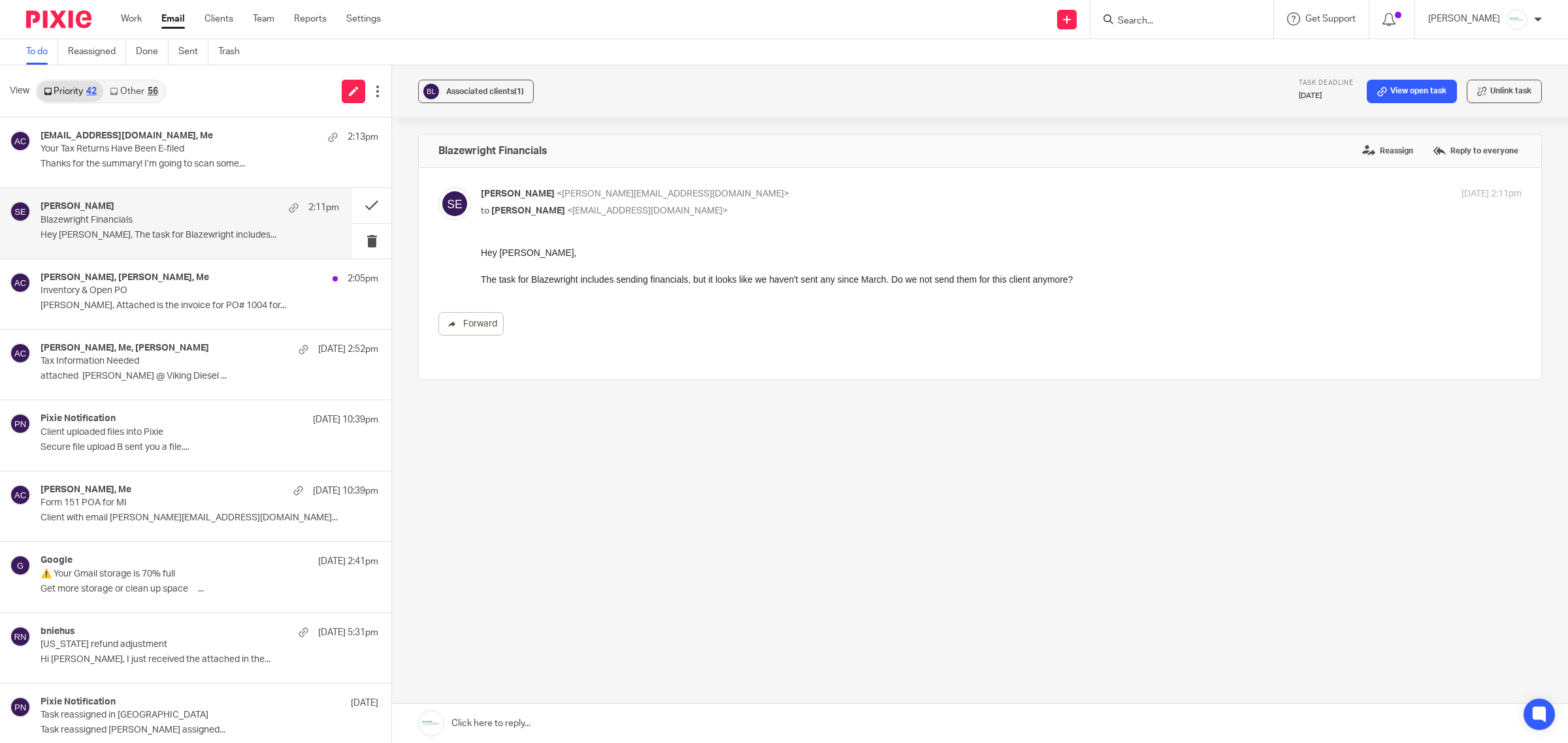
scroll to position [0, 0]
click at [550, 713] on link at bounding box center [980, 724] width 1176 height 39
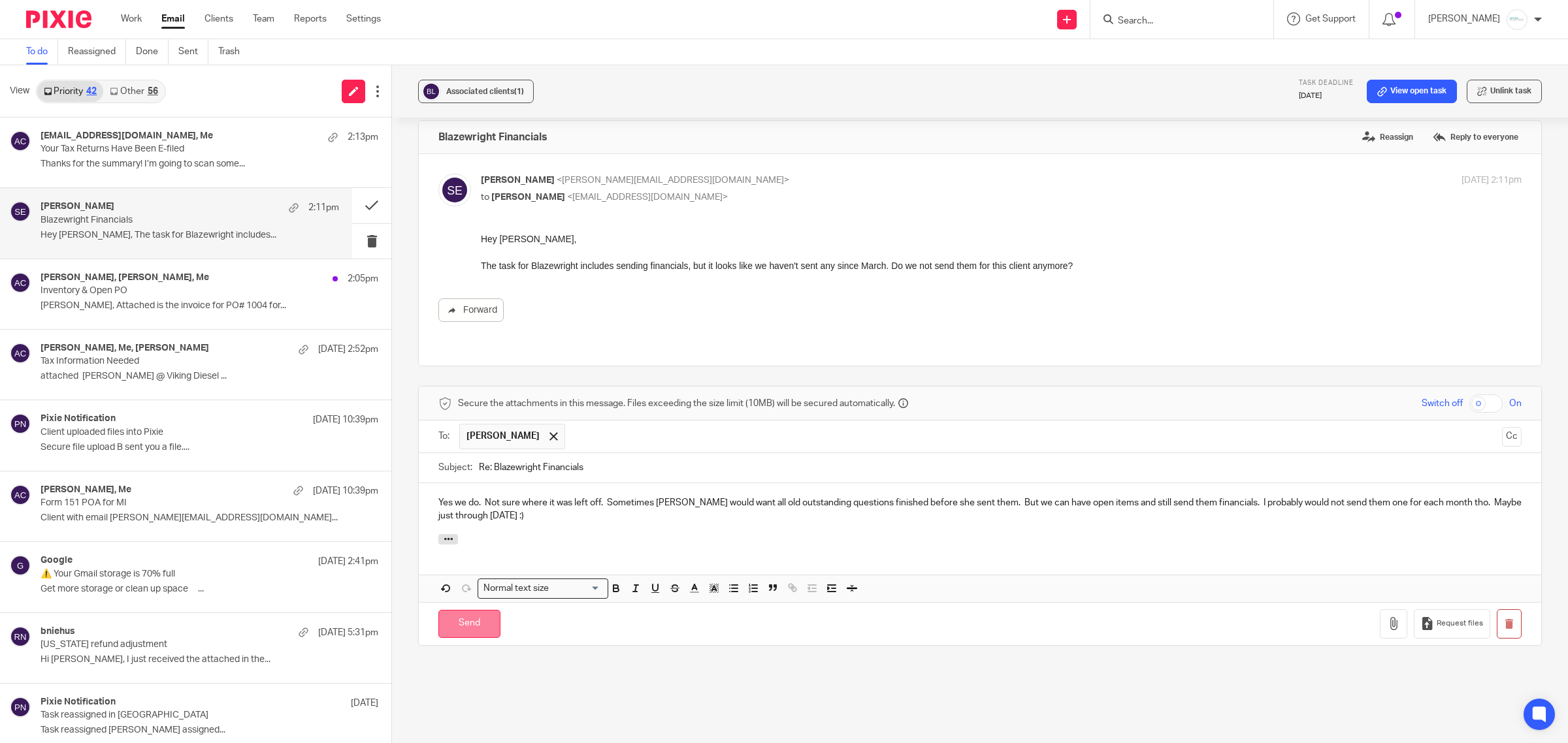
click at [475, 611] on input "Send" at bounding box center [469, 624] width 62 height 28
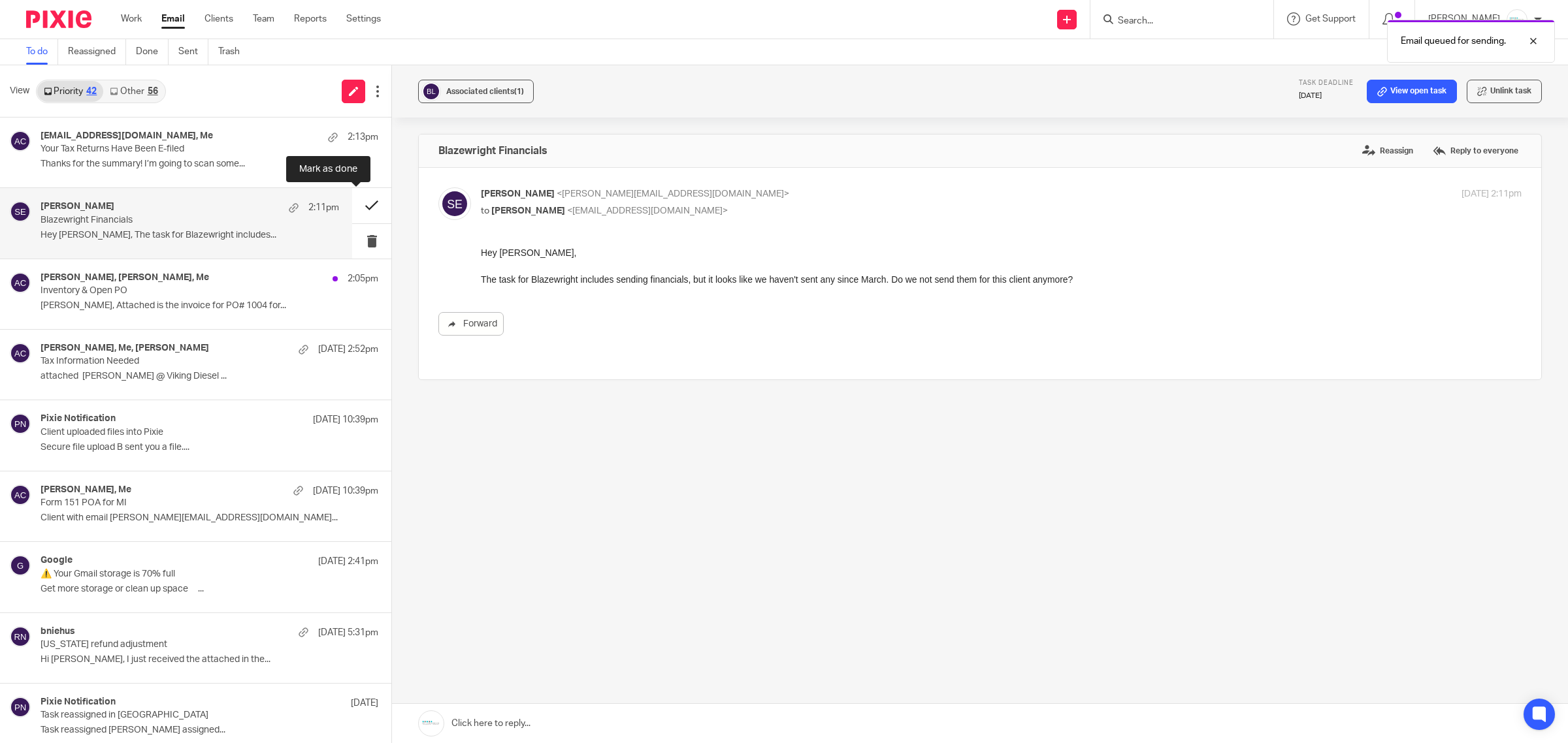
click at [353, 206] on button at bounding box center [372, 205] width 39 height 34
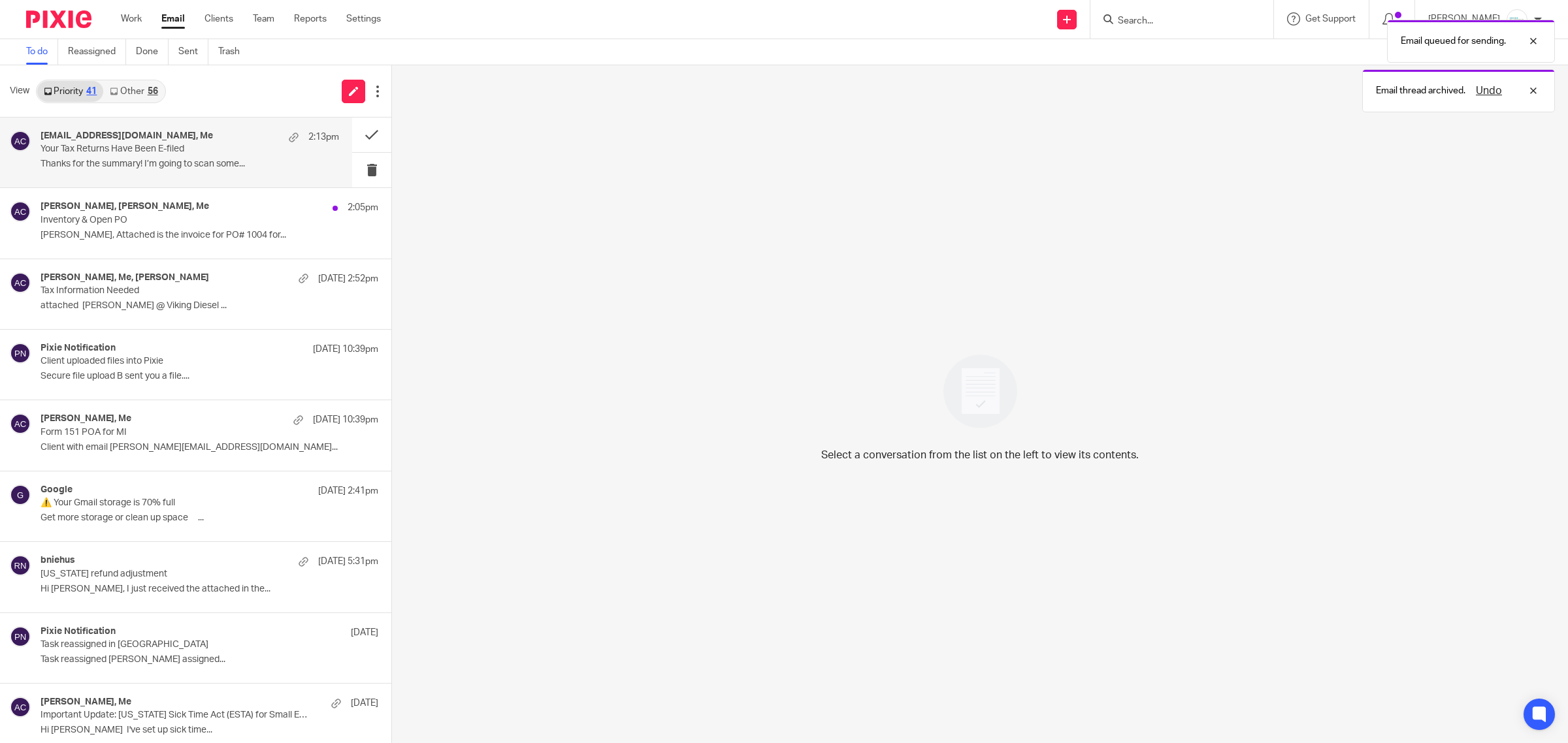
click at [171, 145] on p "Your Tax Returns Have Been E-filed" at bounding box center [160, 149] width 239 height 11
